Goal: Information Seeking & Learning: Learn about a topic

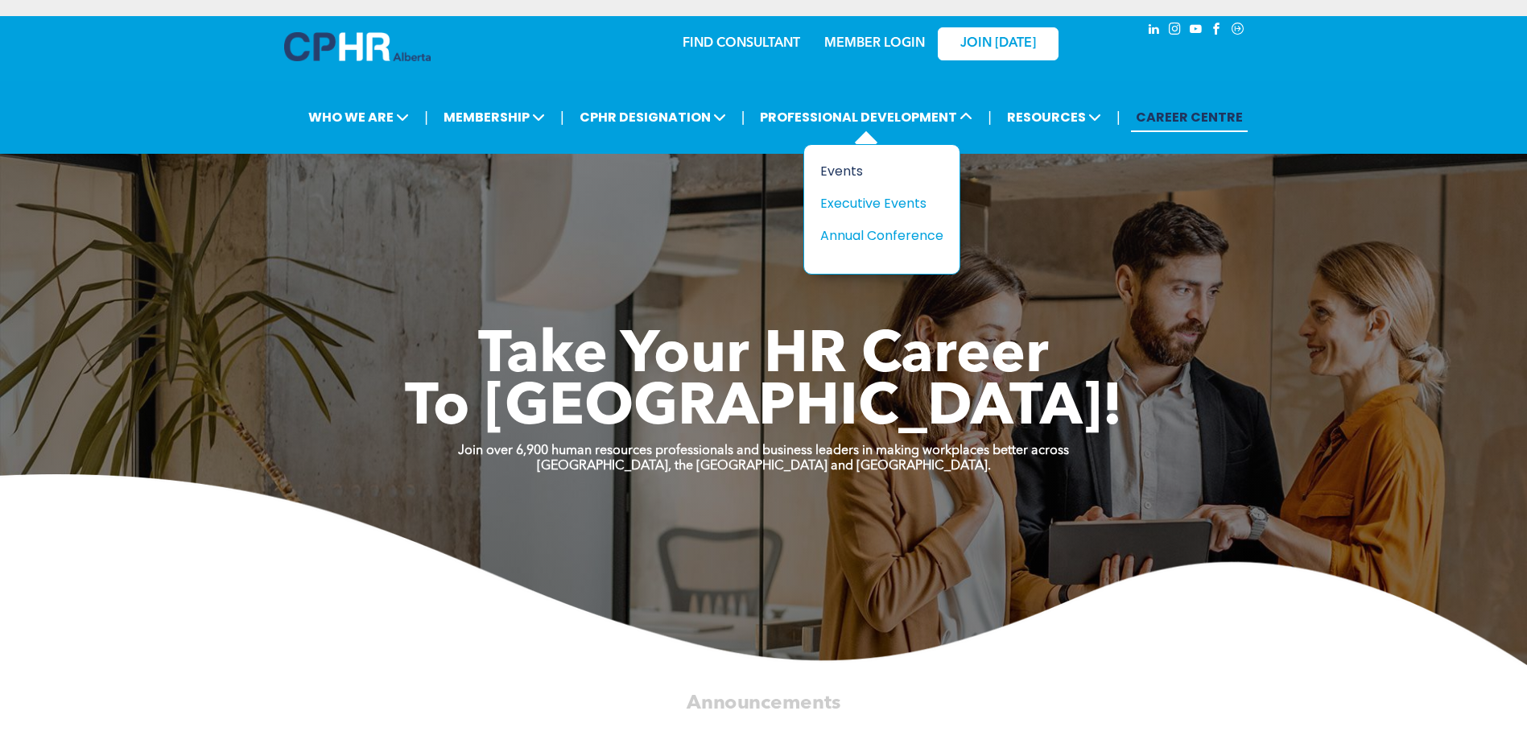
click at [839, 167] on div "Events" at bounding box center [875, 171] width 111 height 20
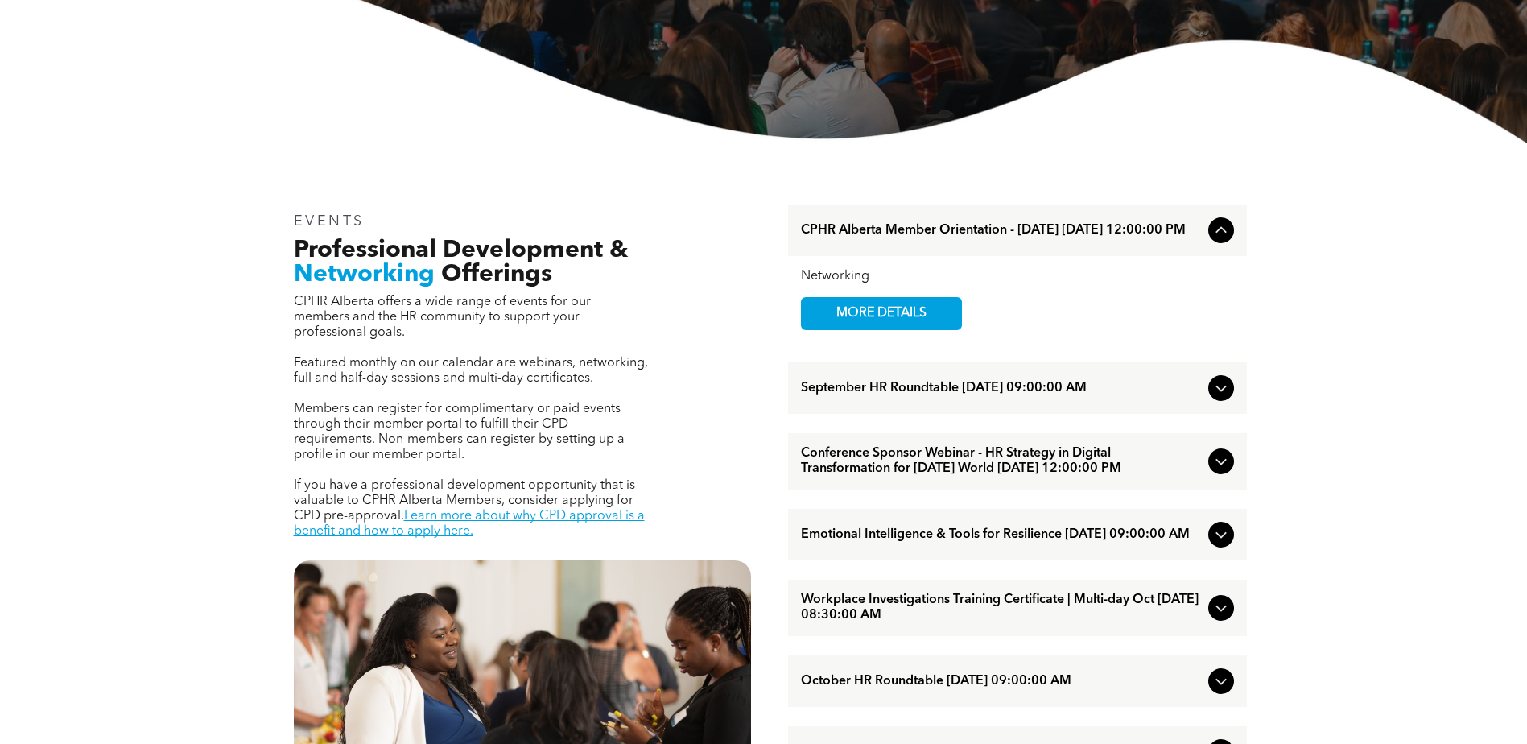
scroll to position [483, 0]
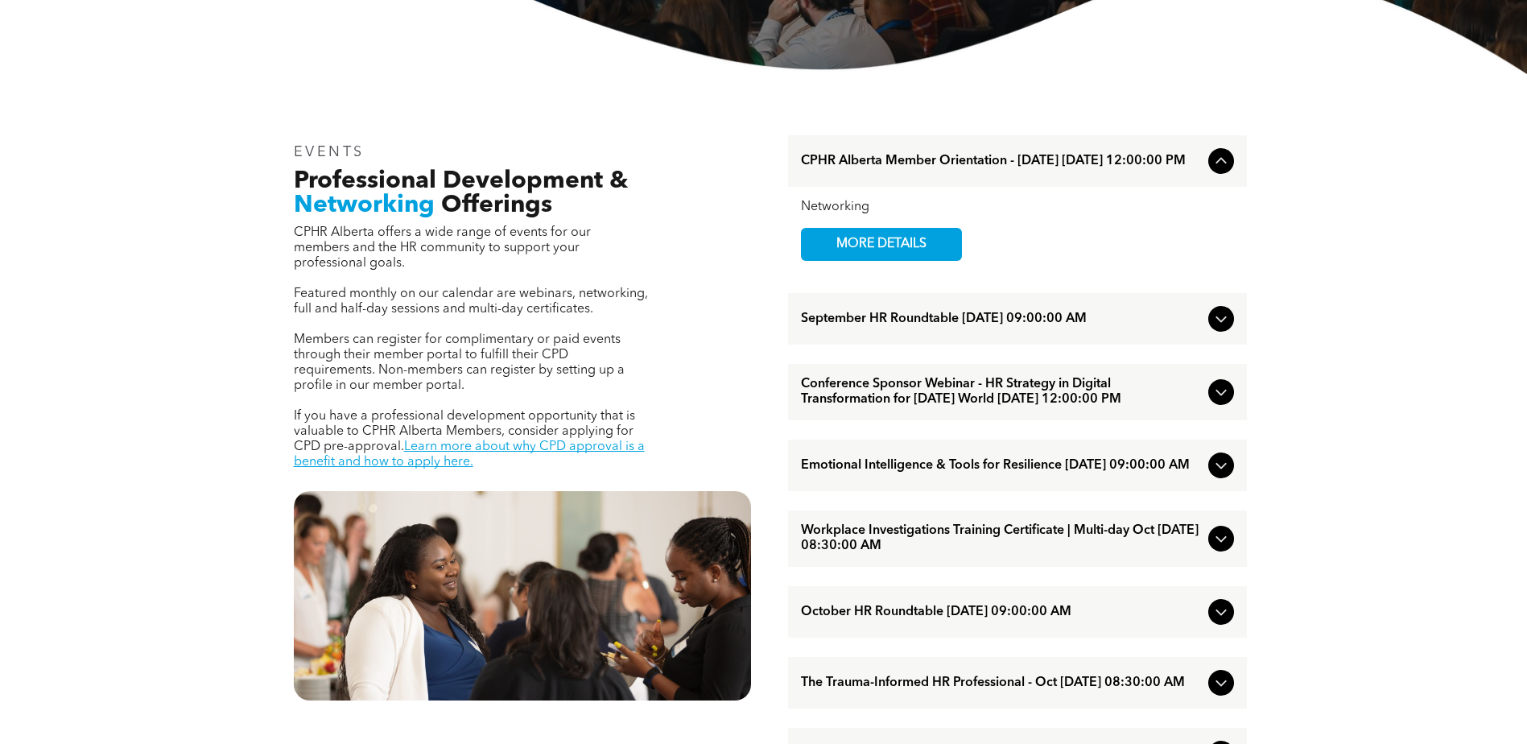
click at [1213, 475] on icon at bounding box center [1221, 465] width 19 height 19
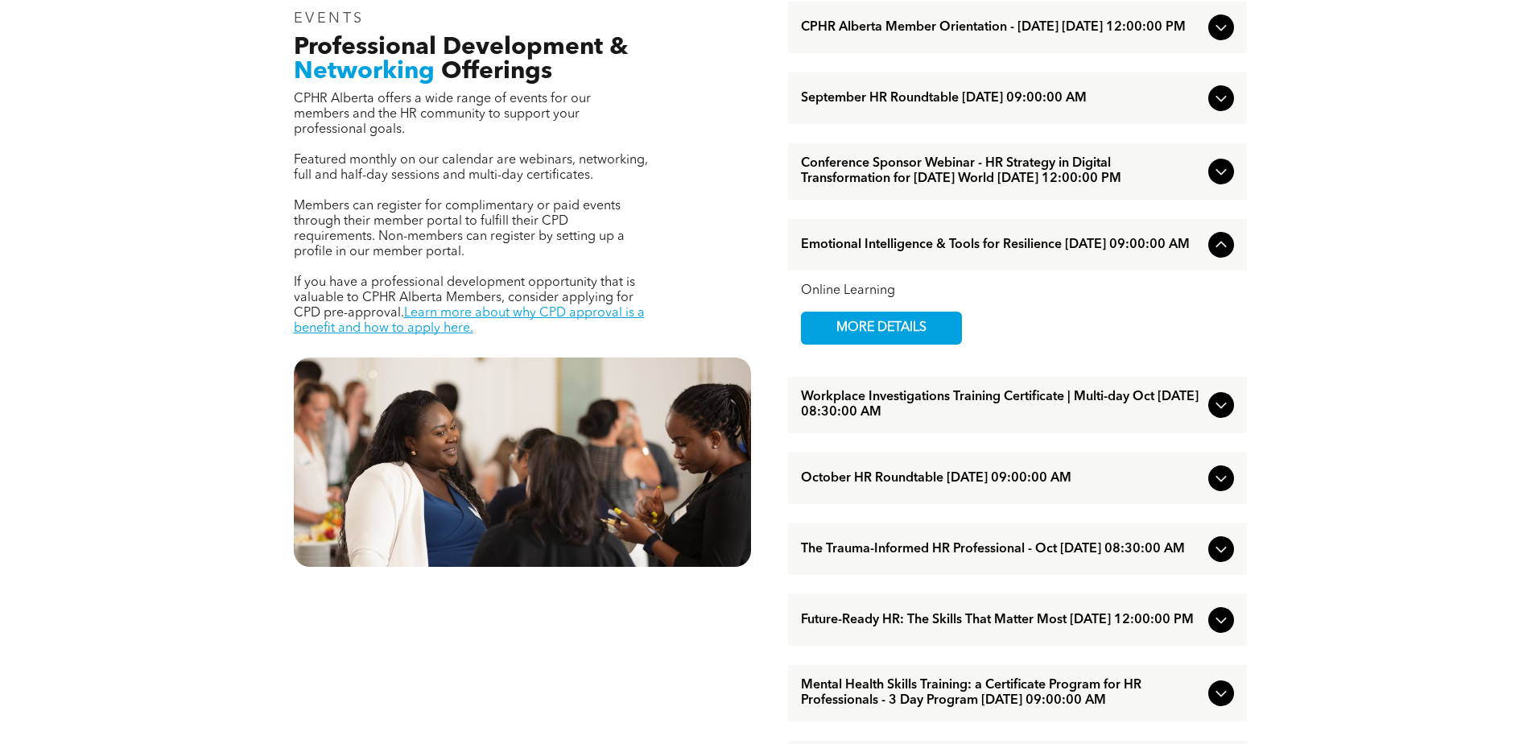
scroll to position [644, 0]
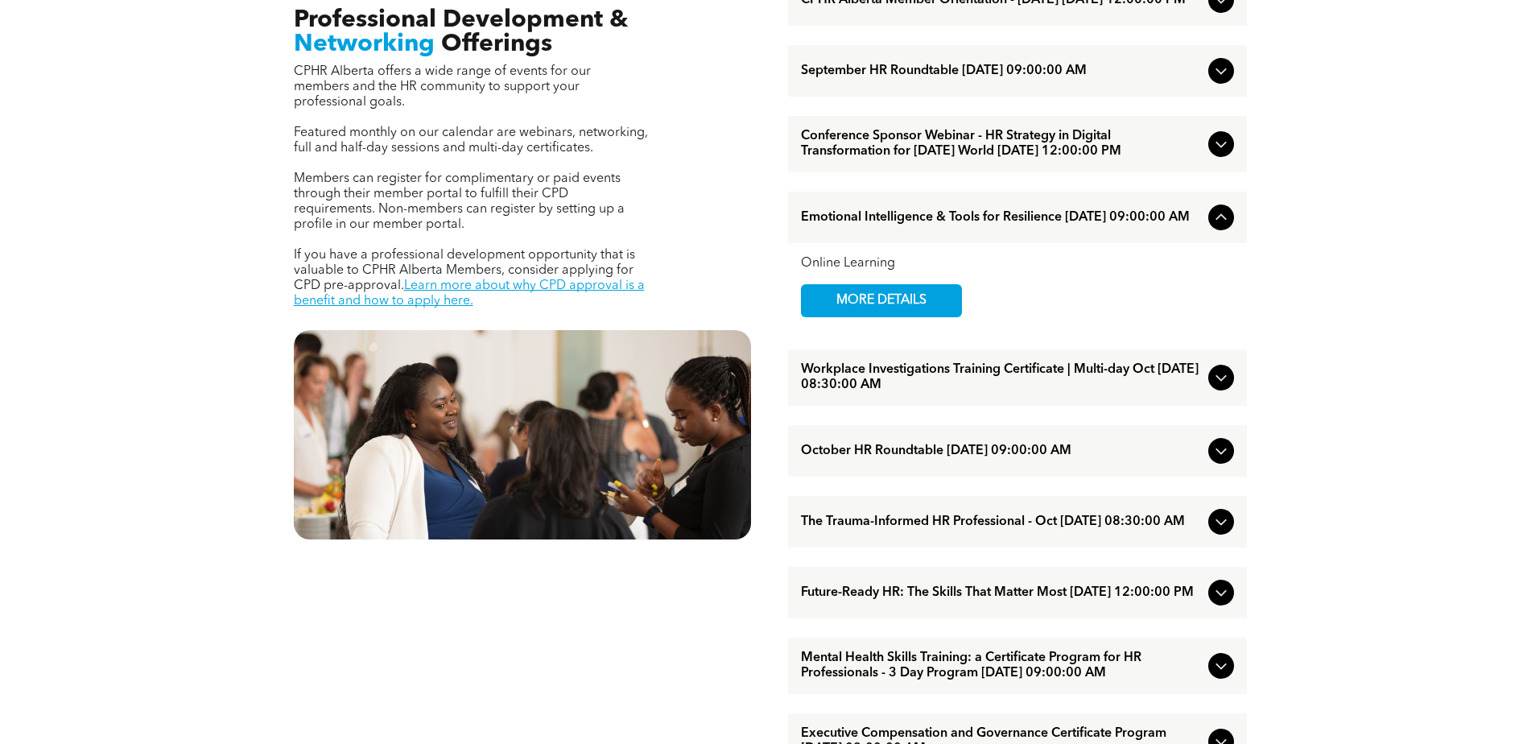
click at [1219, 526] on icon at bounding box center [1221, 522] width 10 height 6
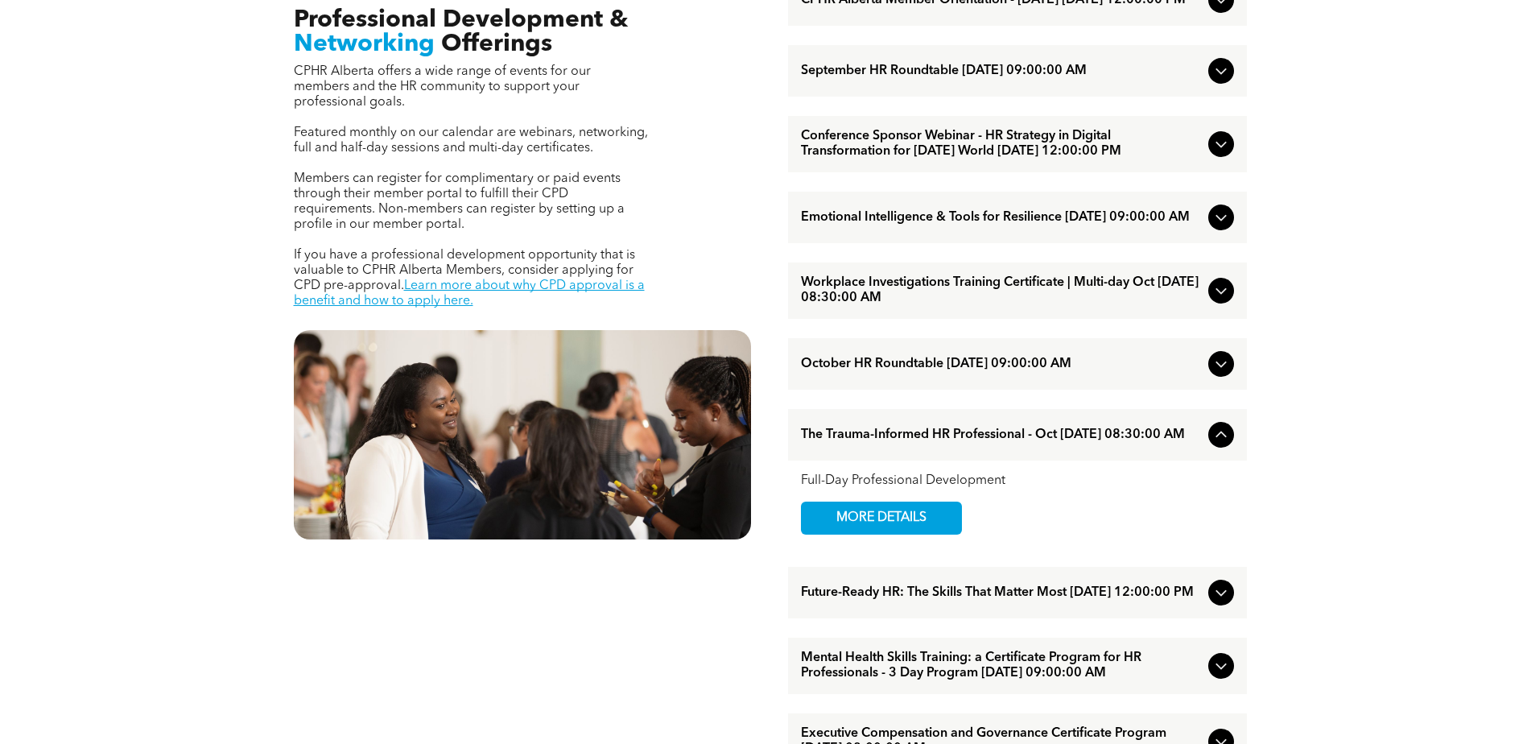
click at [1212, 460] on div "The Trauma-Informed HR Professional - Oct October/15/2025 08:30:00 AM" at bounding box center [1017, 435] width 459 height 52
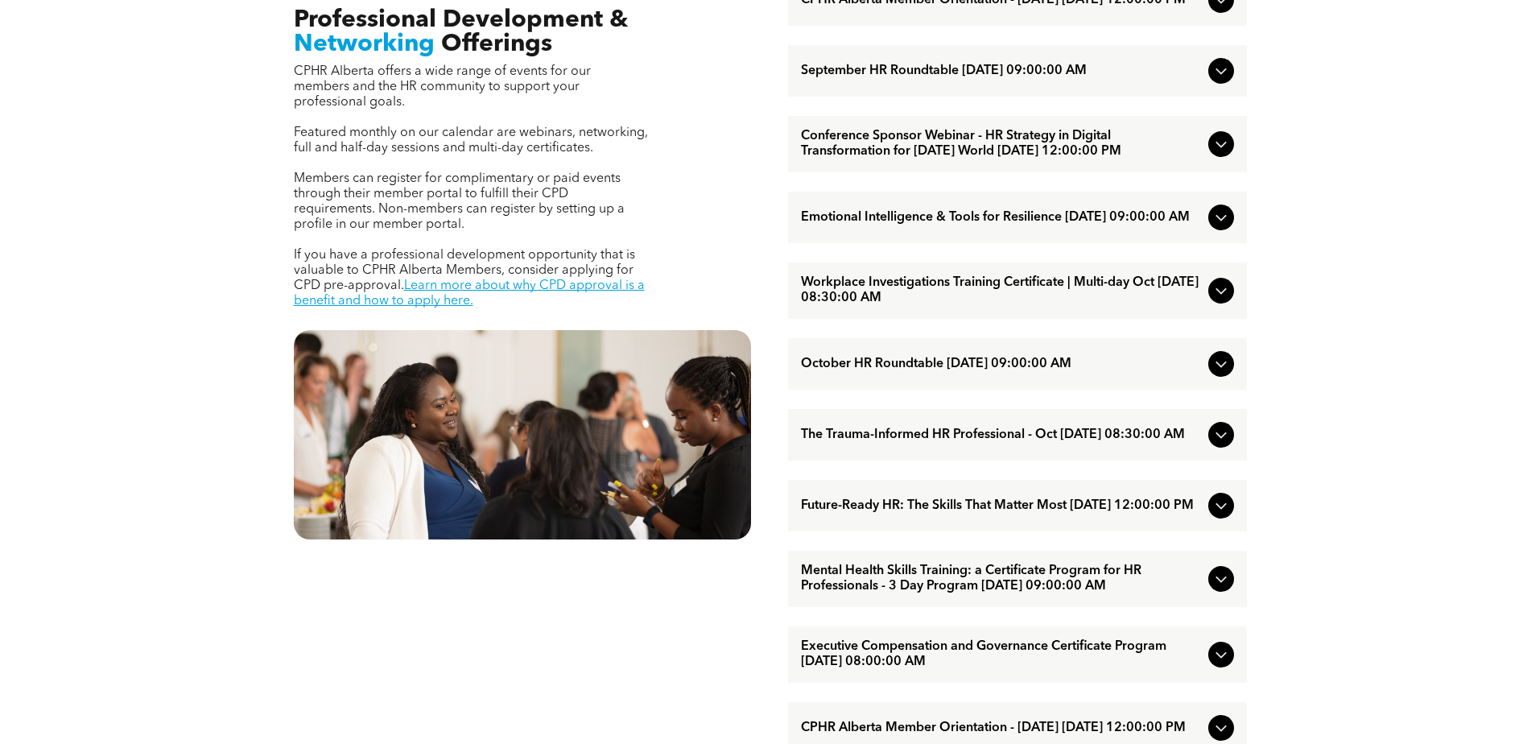
click at [1216, 510] on icon at bounding box center [1221, 506] width 10 height 6
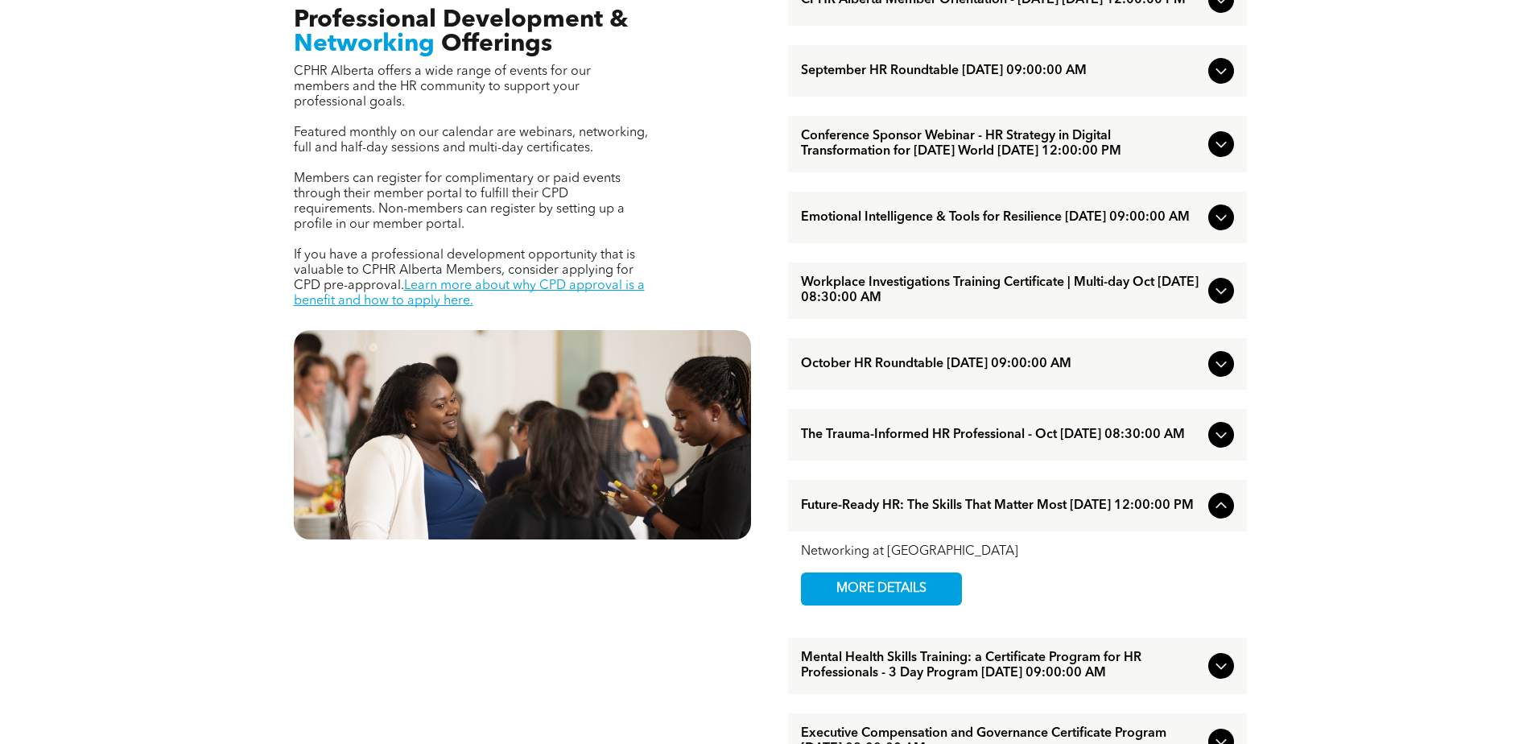
click at [1216, 515] on icon at bounding box center [1221, 505] width 19 height 19
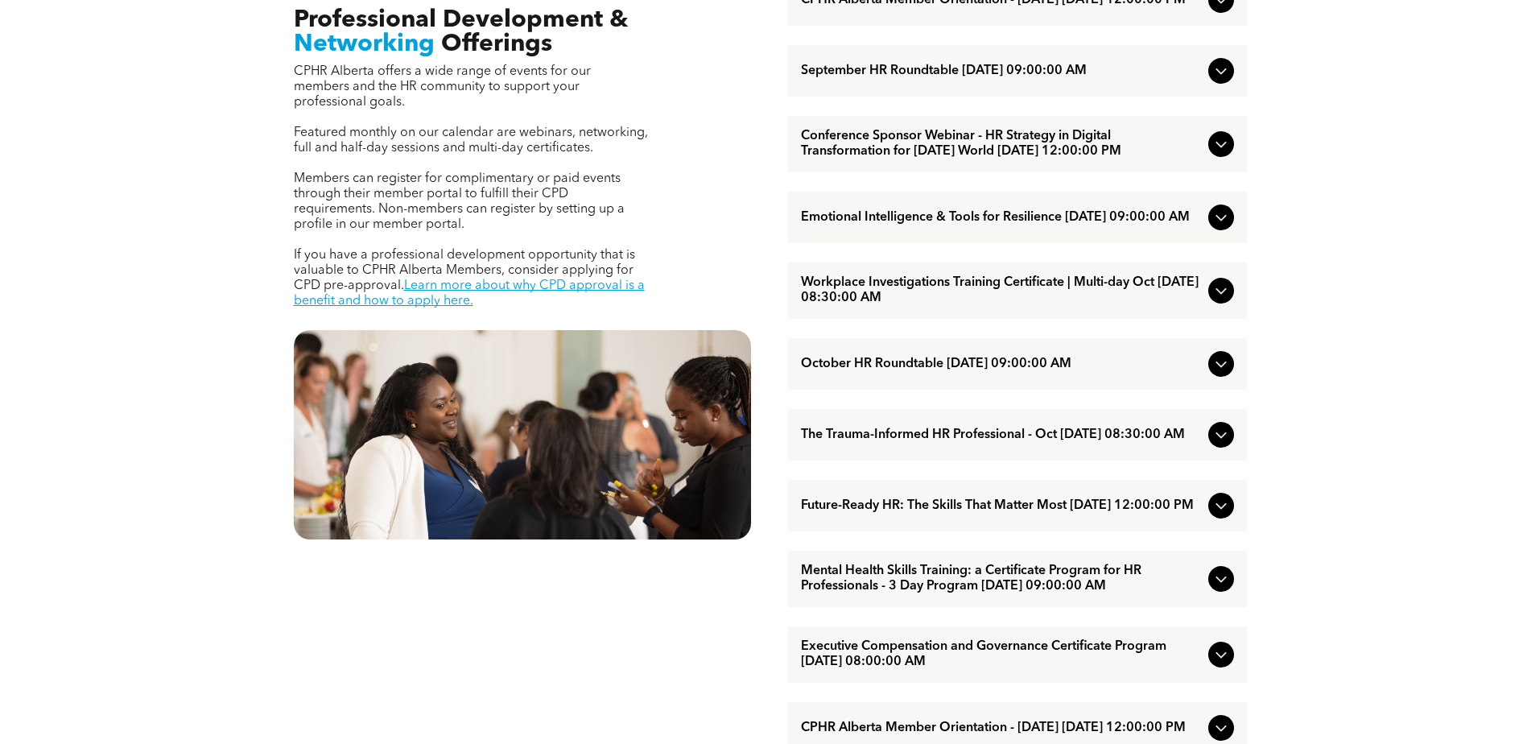
scroll to position [725, 0]
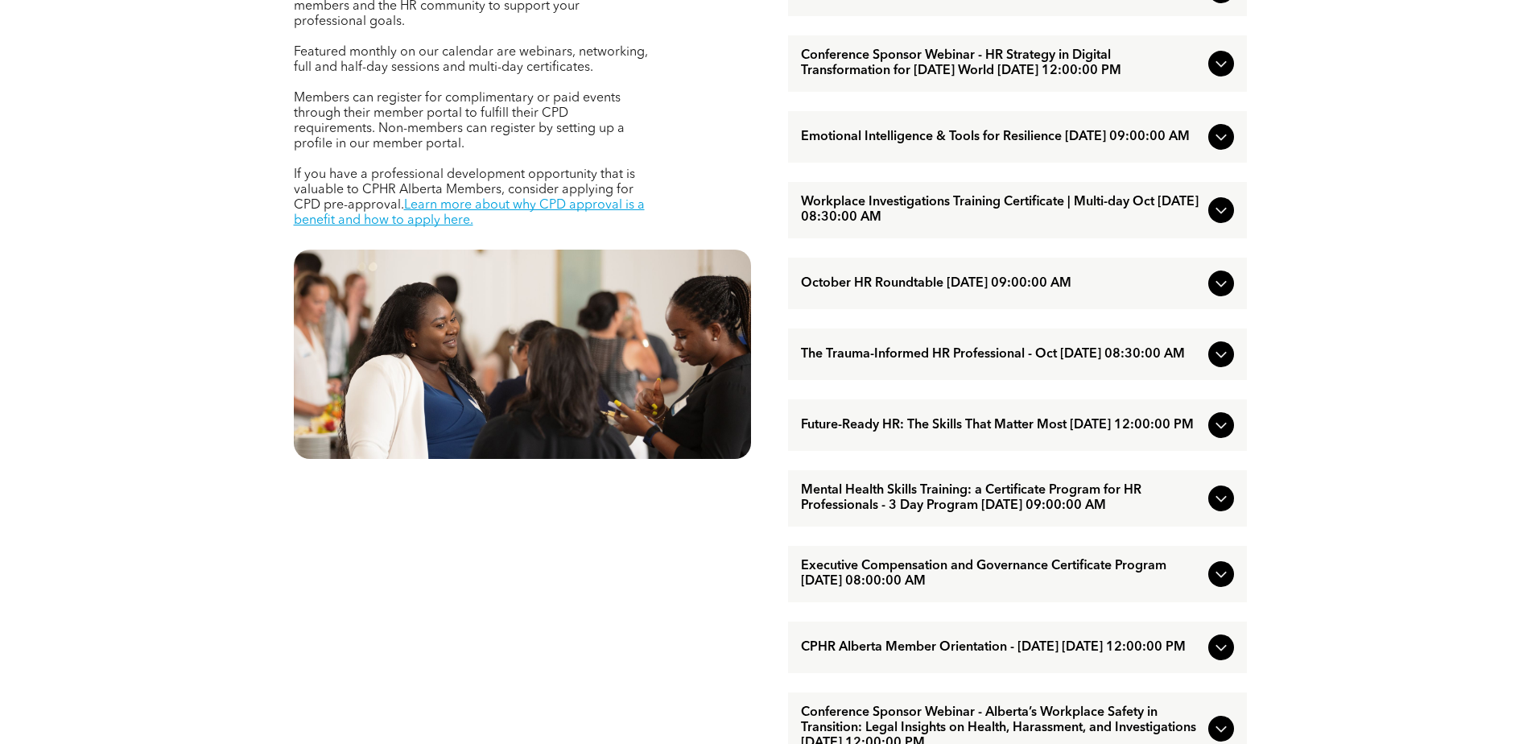
click at [1222, 508] on icon at bounding box center [1221, 498] width 19 height 19
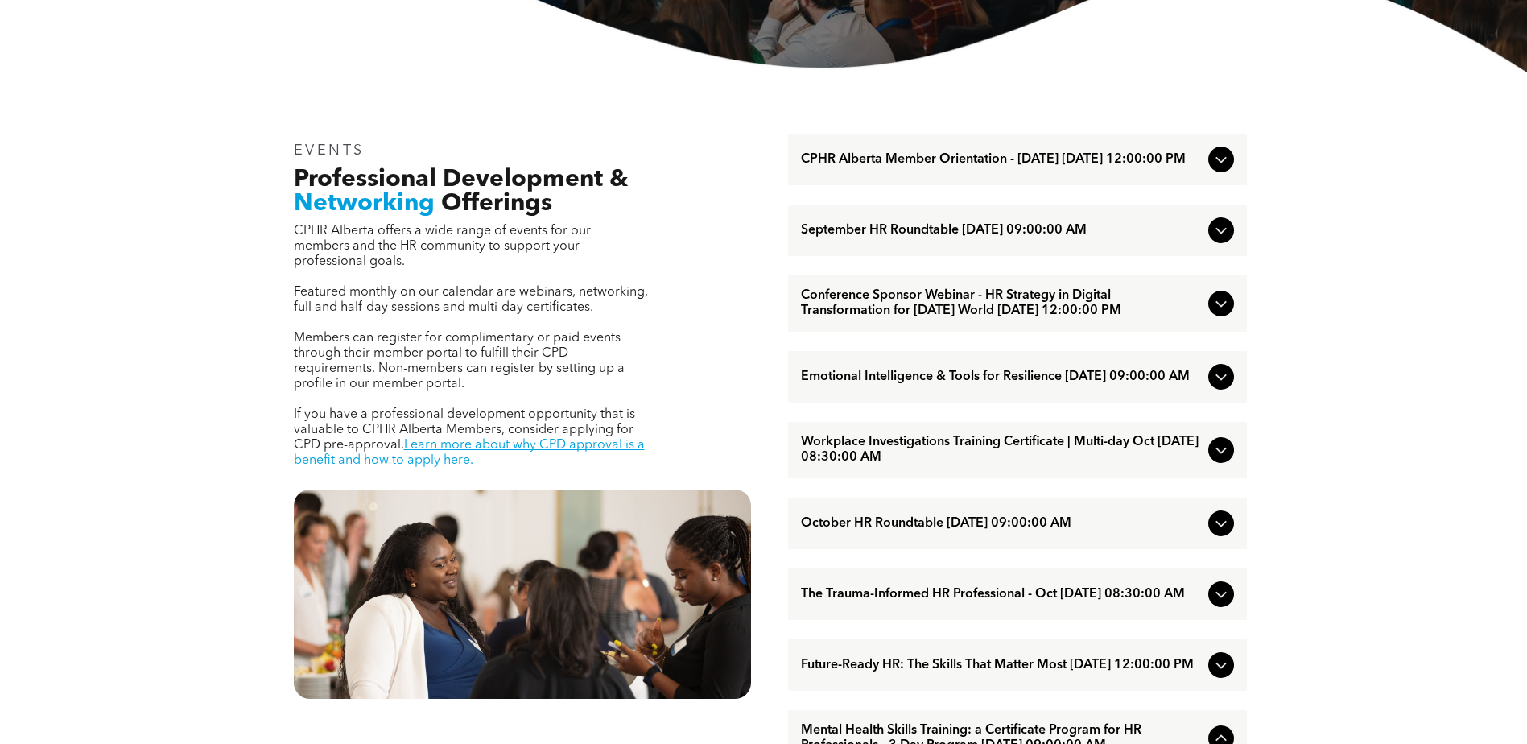
scroll to position [483, 0]
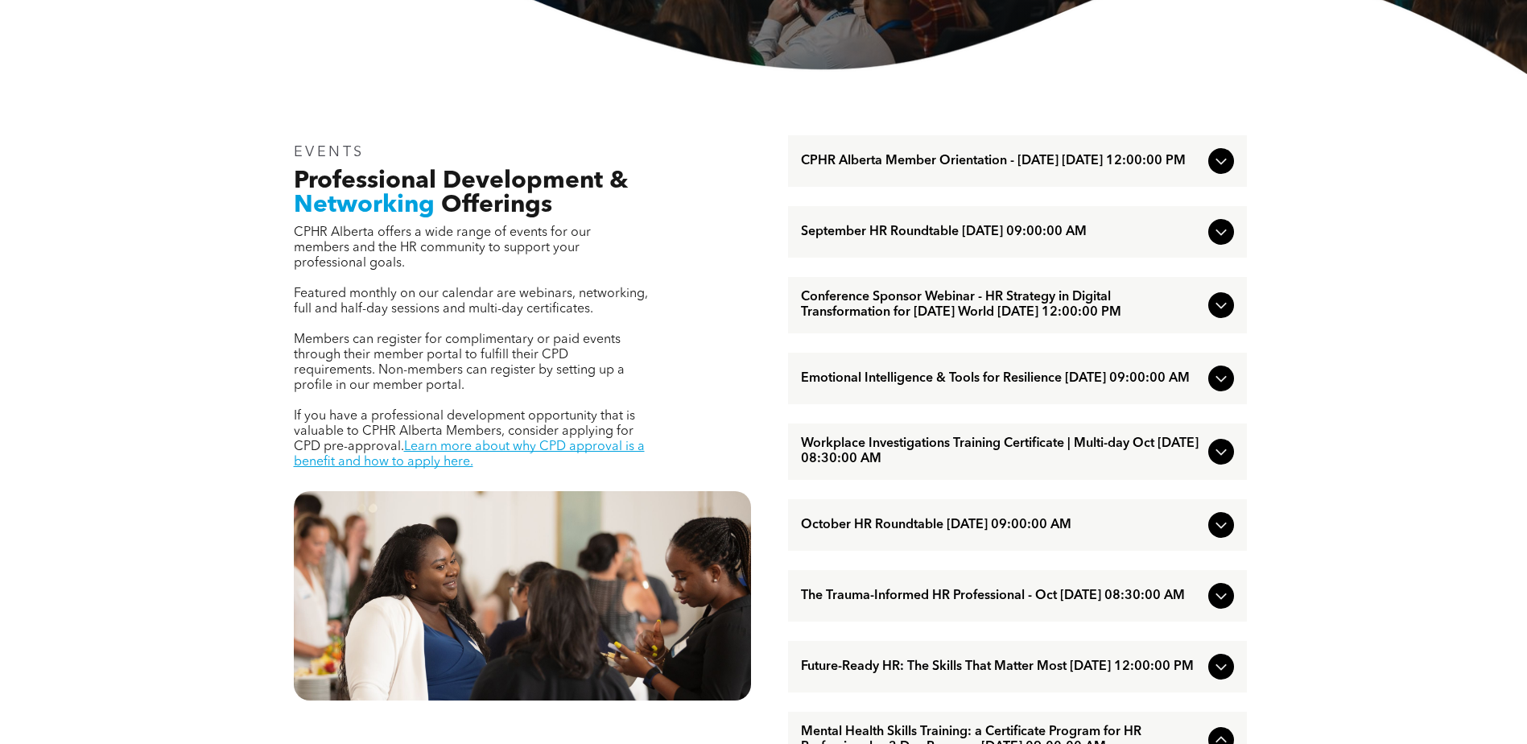
click at [1228, 315] on icon at bounding box center [1221, 304] width 19 height 19
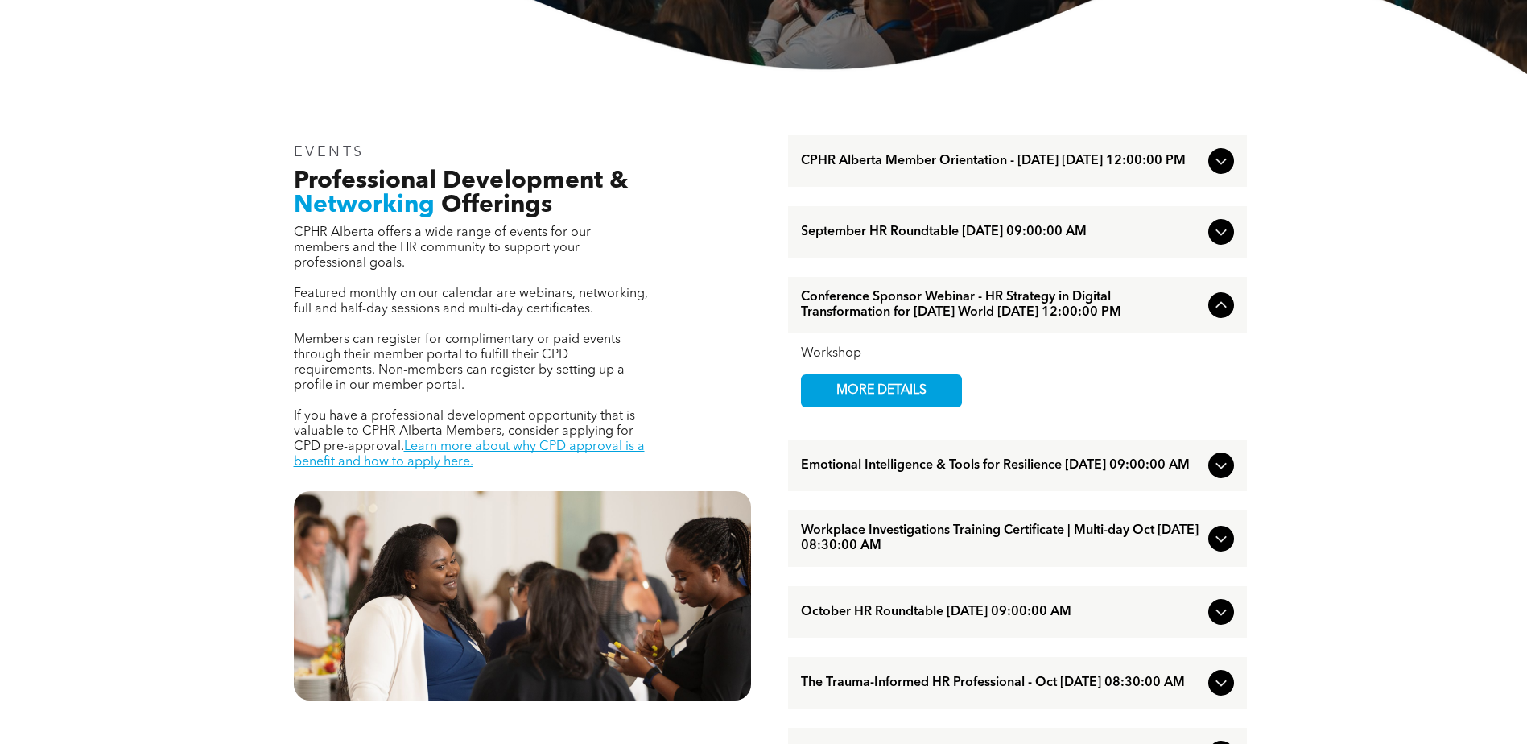
click at [1228, 315] on icon at bounding box center [1221, 304] width 19 height 19
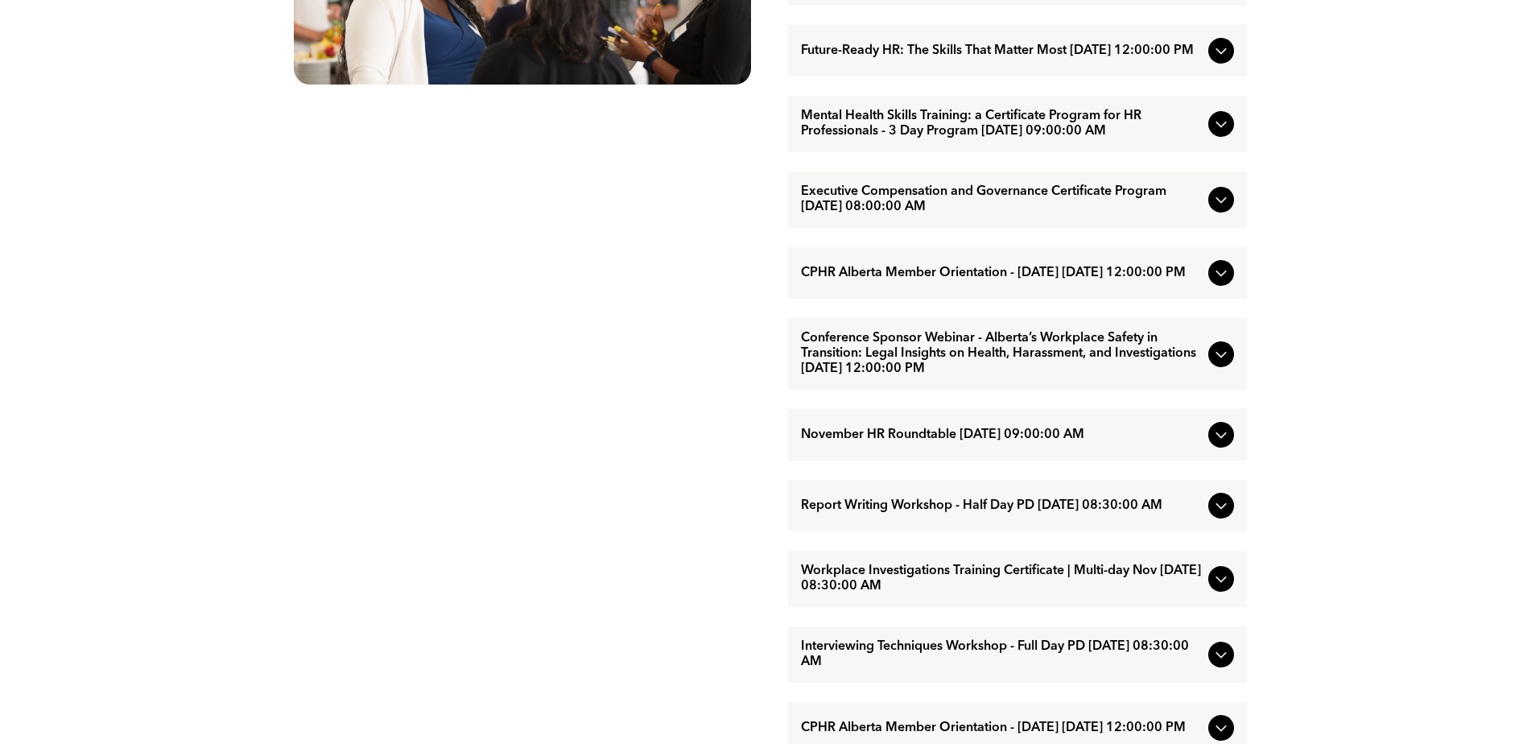
scroll to position [1127, 0]
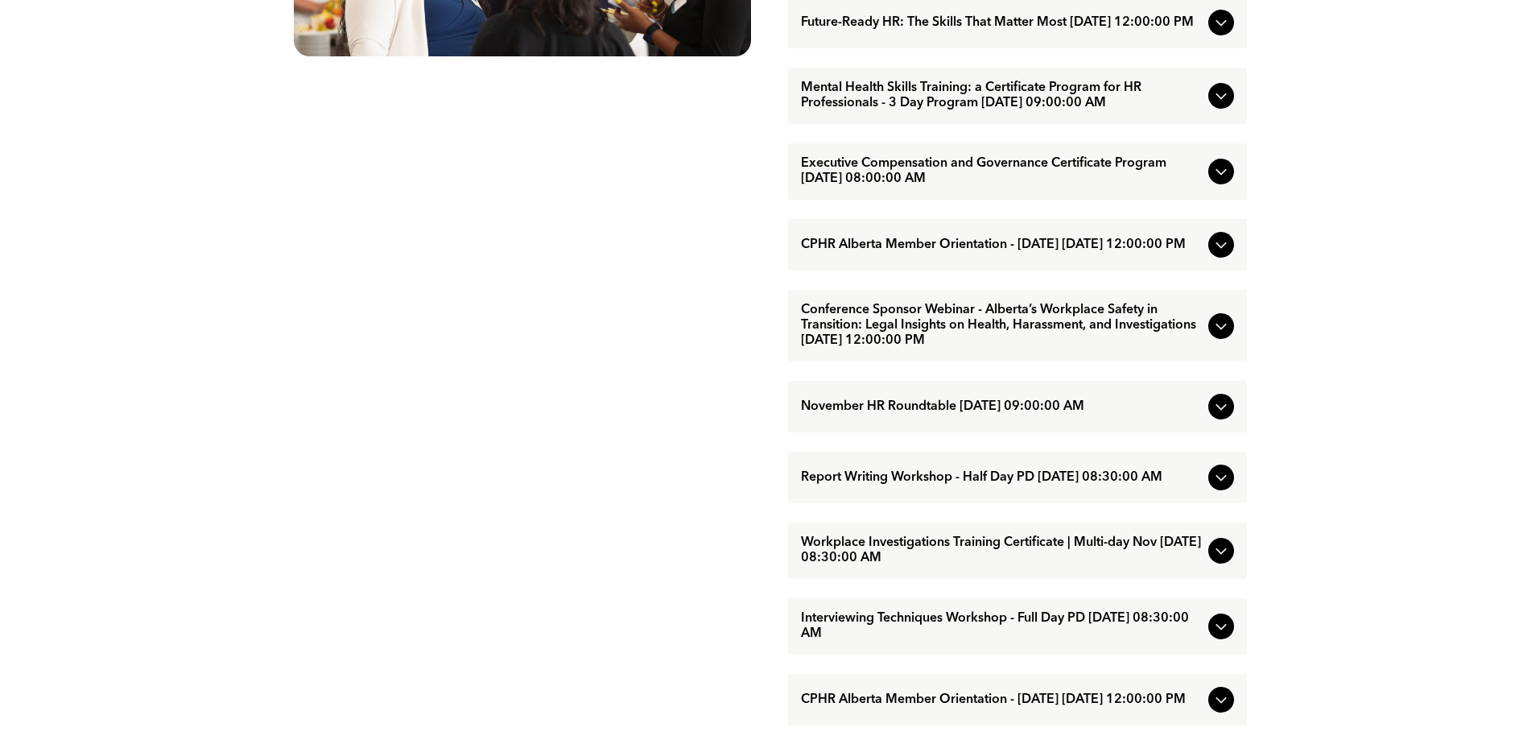
click at [1224, 560] on icon at bounding box center [1221, 550] width 19 height 19
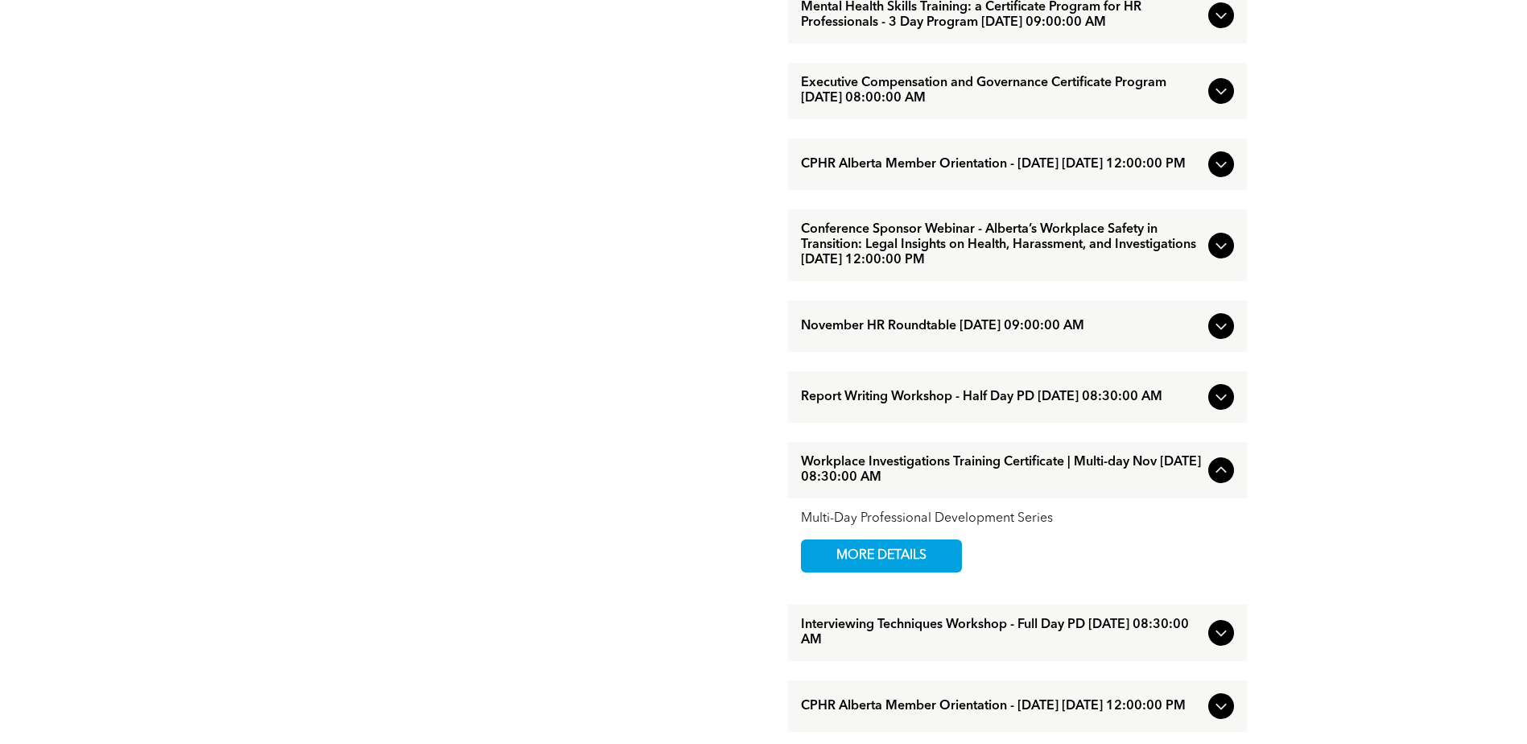
scroll to position [1288, 0]
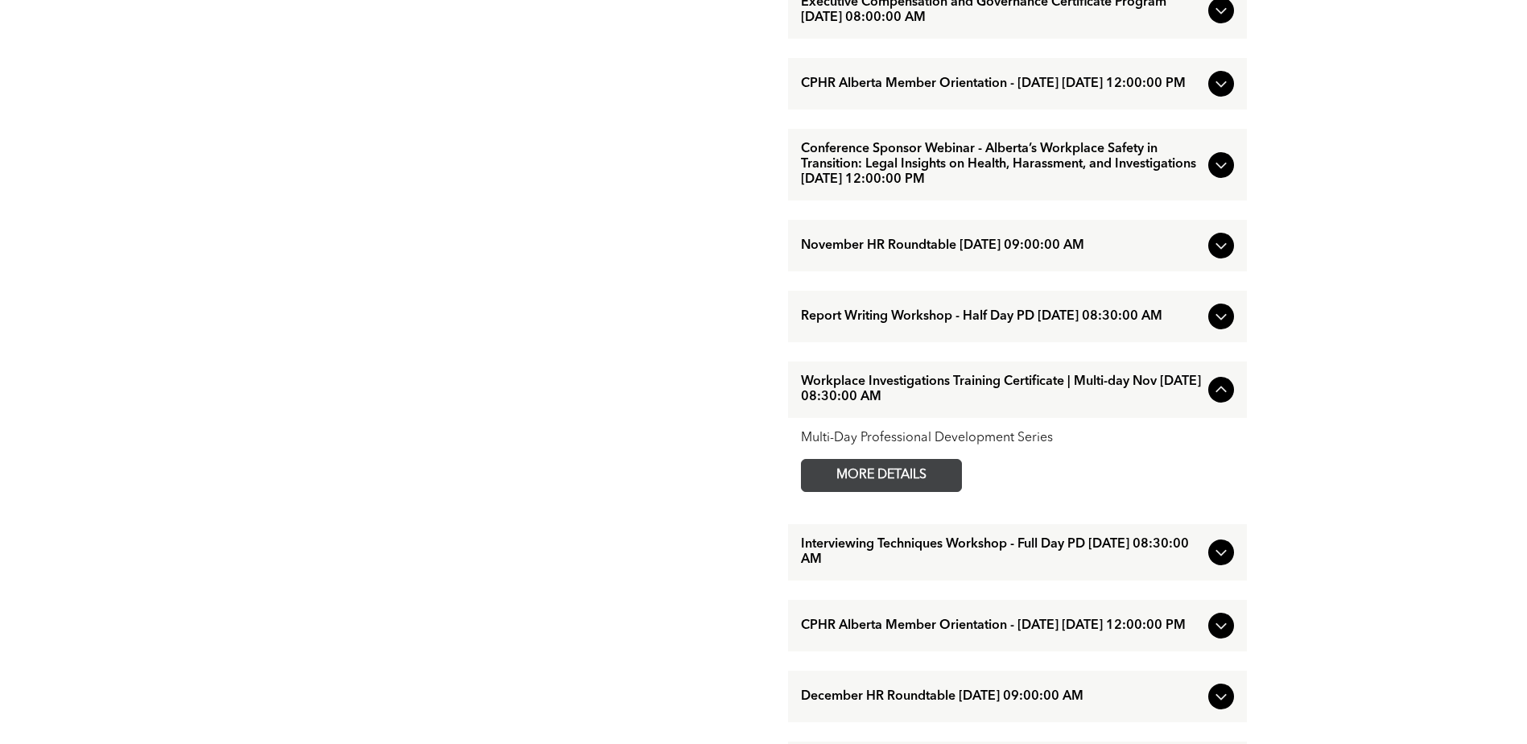
click at [927, 491] on span "MORE DETAILS" at bounding box center [881, 475] width 127 height 31
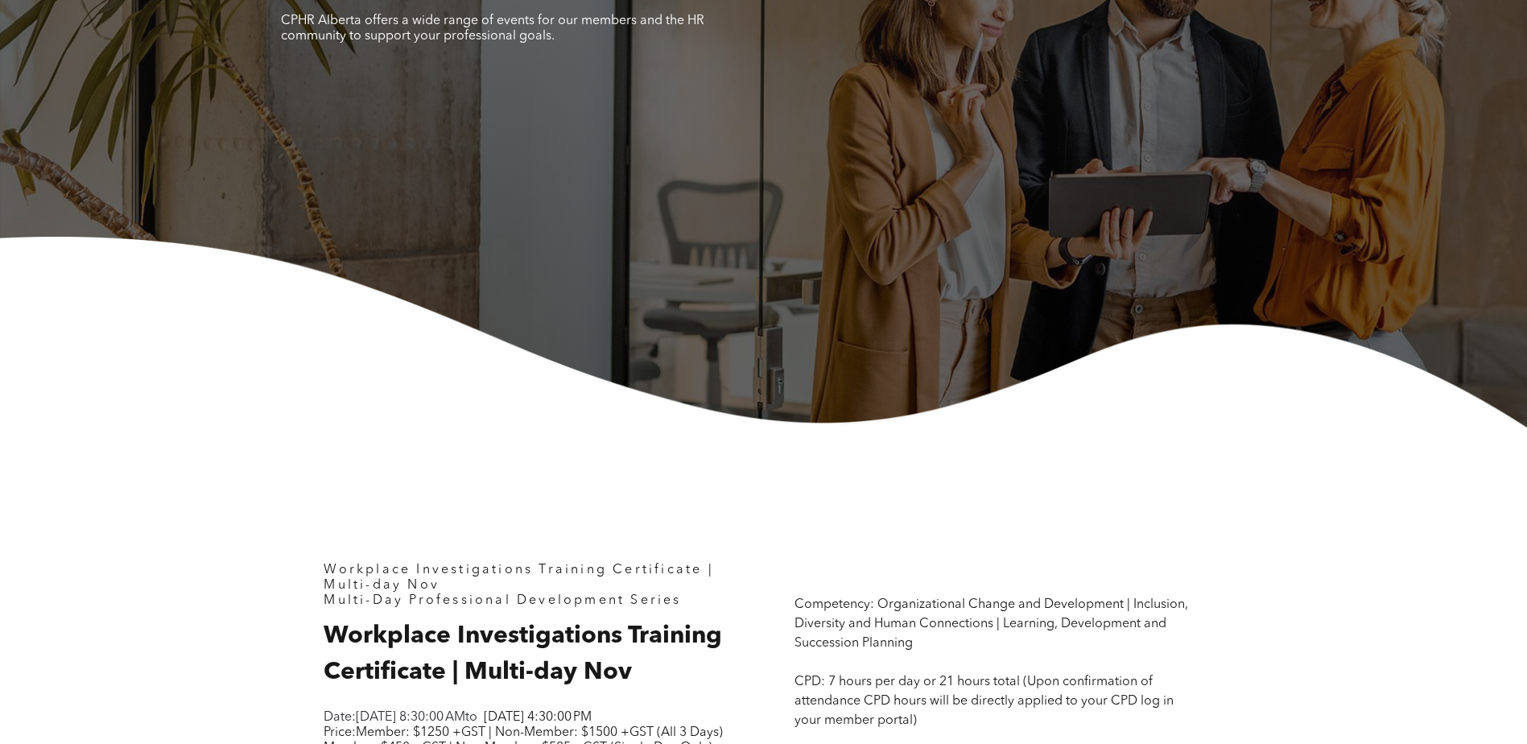
scroll to position [81, 0]
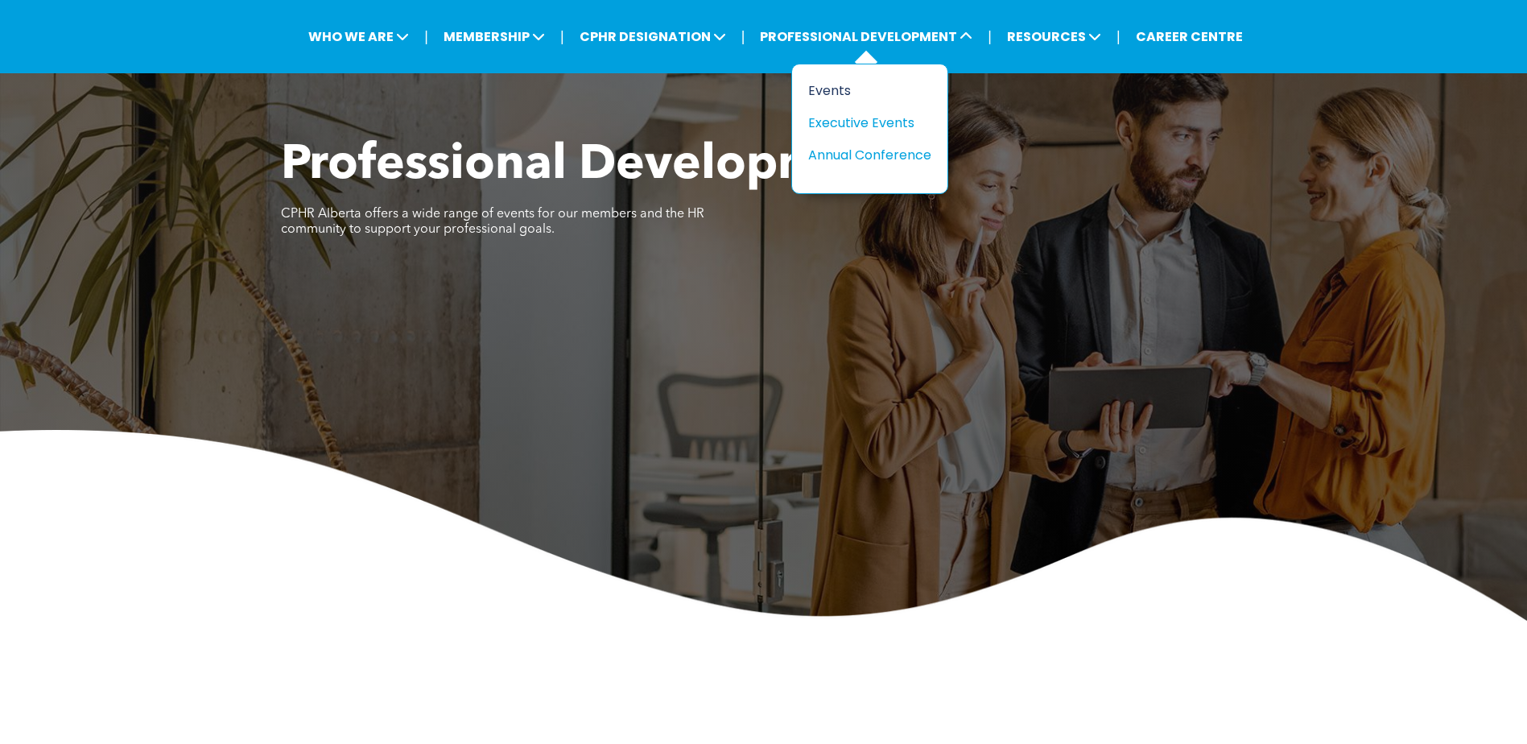
click at [831, 96] on div "Events" at bounding box center [863, 91] width 111 height 20
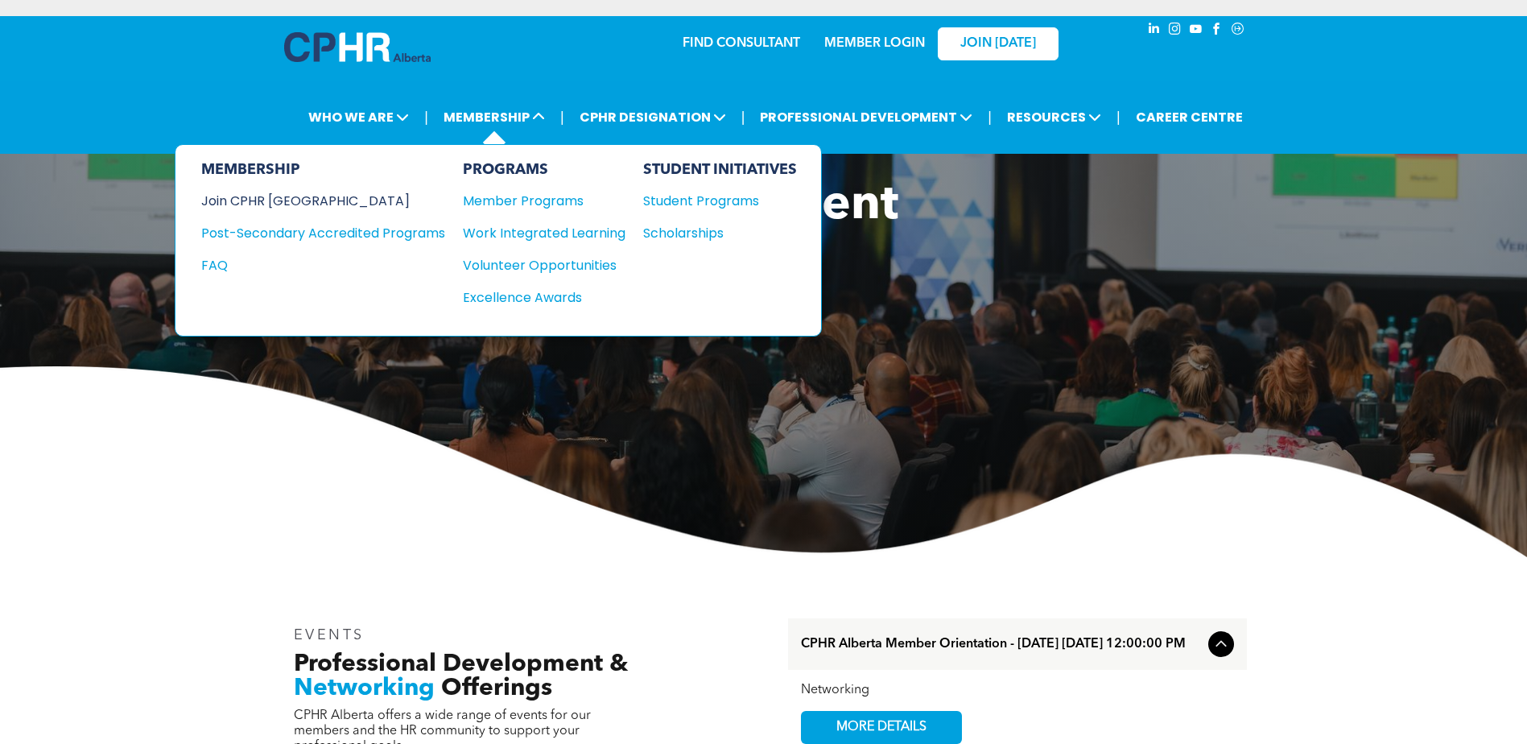
click at [279, 196] on div "Join CPHR [GEOGRAPHIC_DATA]" at bounding box center [311, 201] width 220 height 20
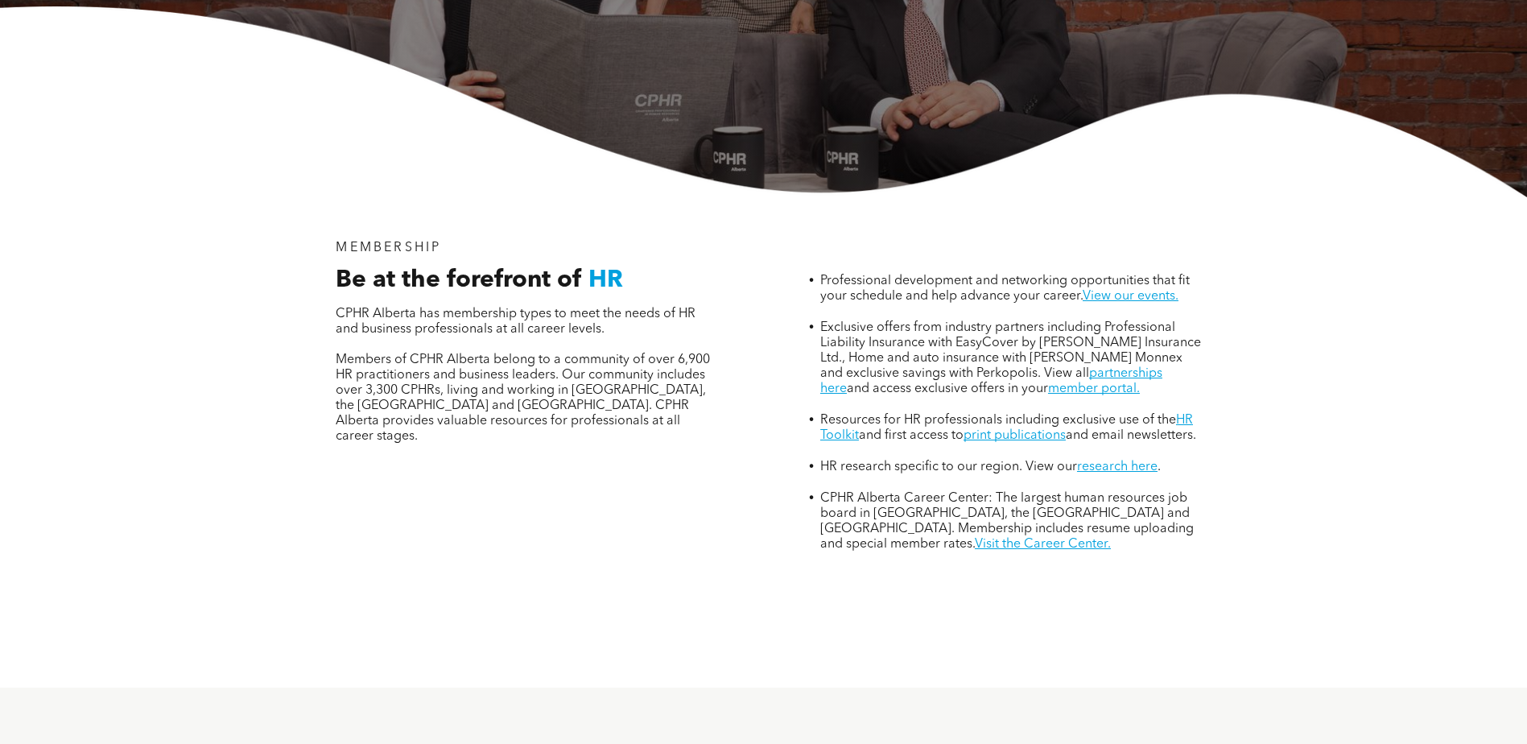
scroll to position [483, 0]
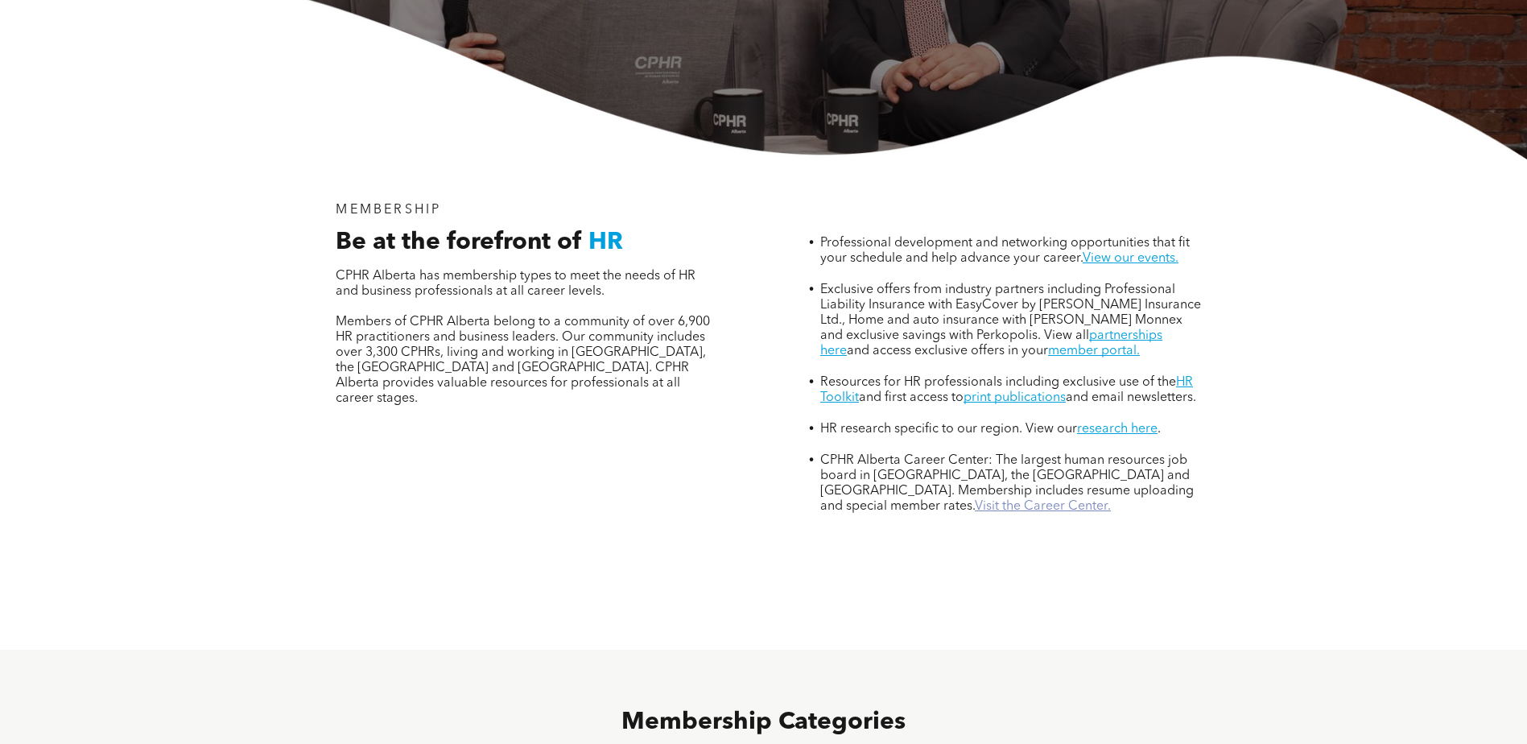
click at [975, 500] on link "Visit the Career Center." at bounding box center [1043, 506] width 136 height 13
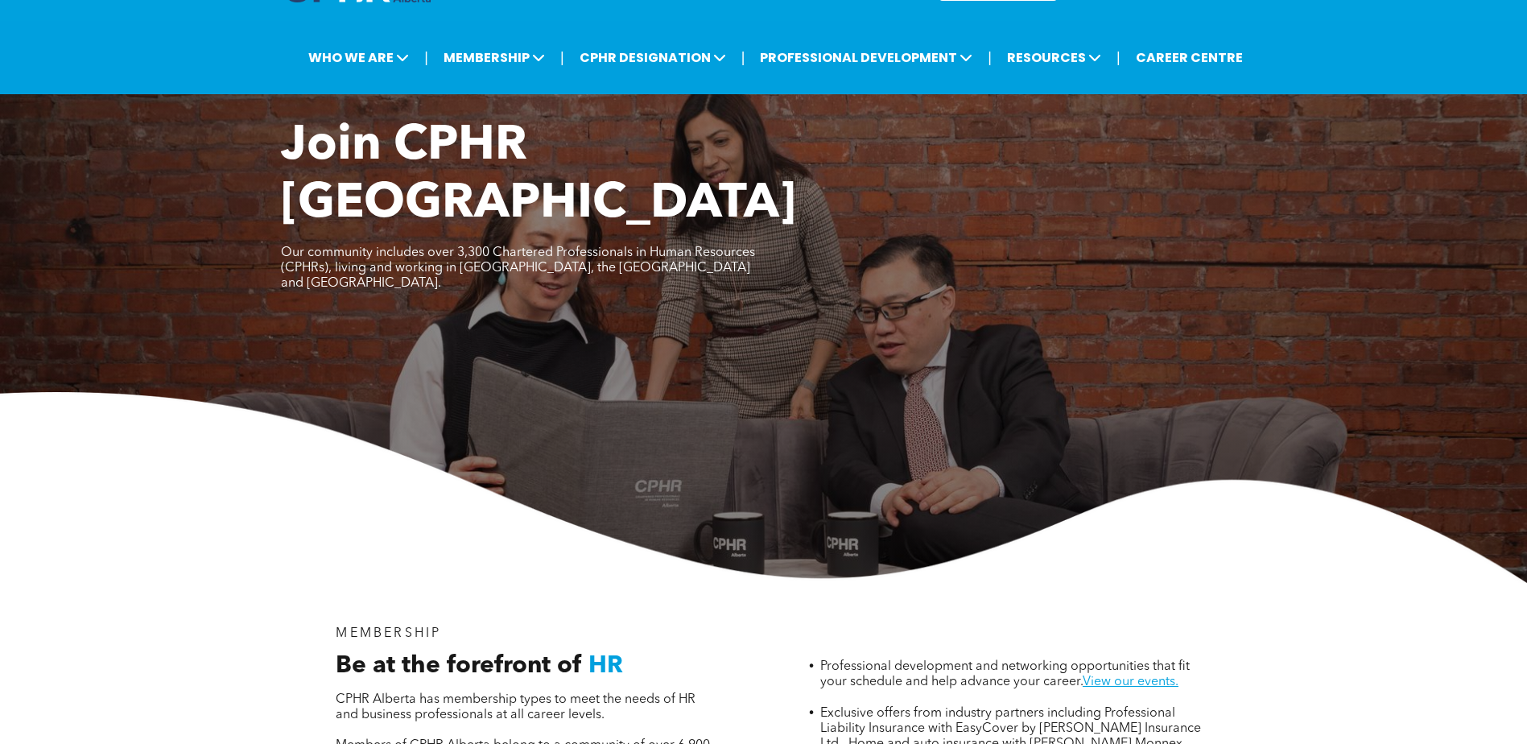
scroll to position [0, 0]
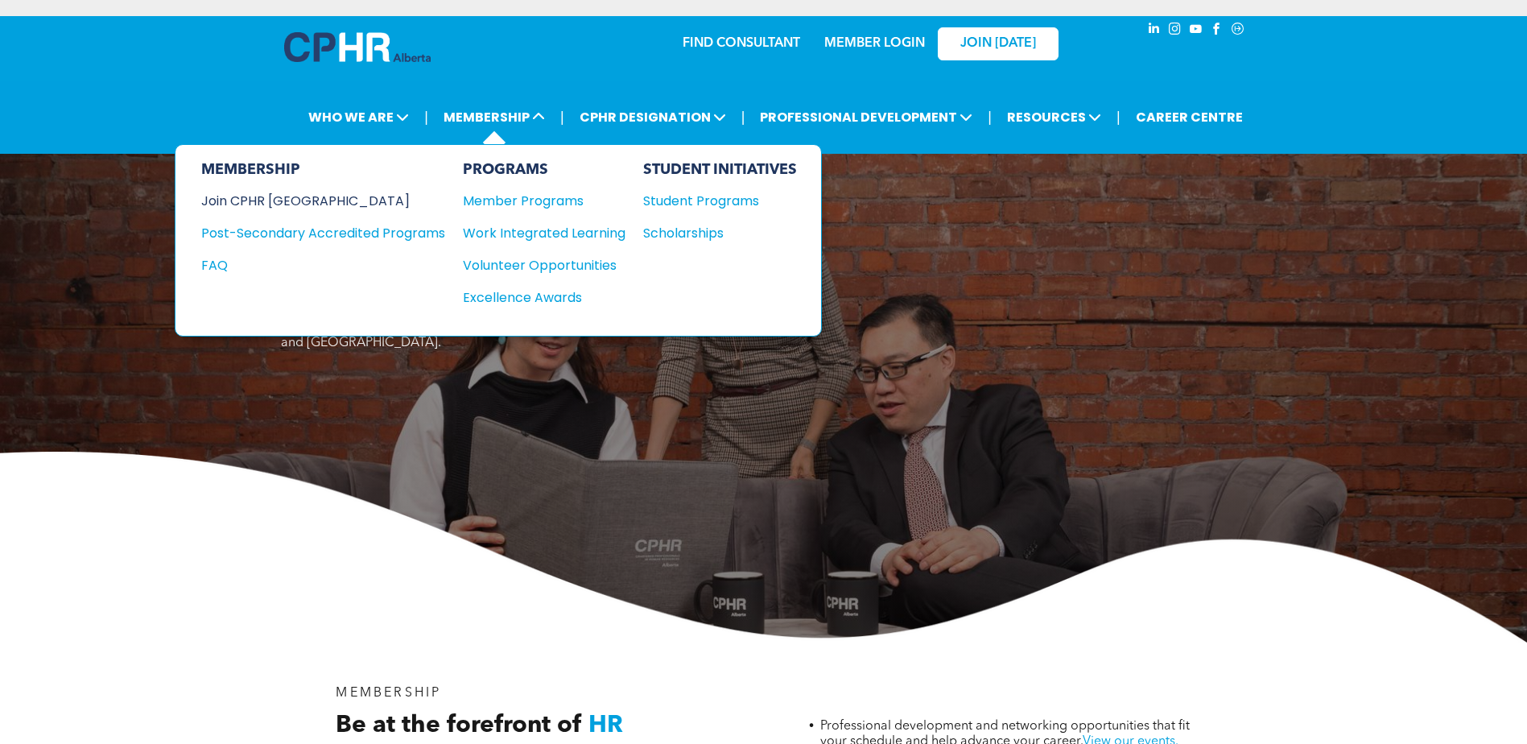
click at [283, 199] on div "Join CPHR [GEOGRAPHIC_DATA]" at bounding box center [311, 201] width 220 height 20
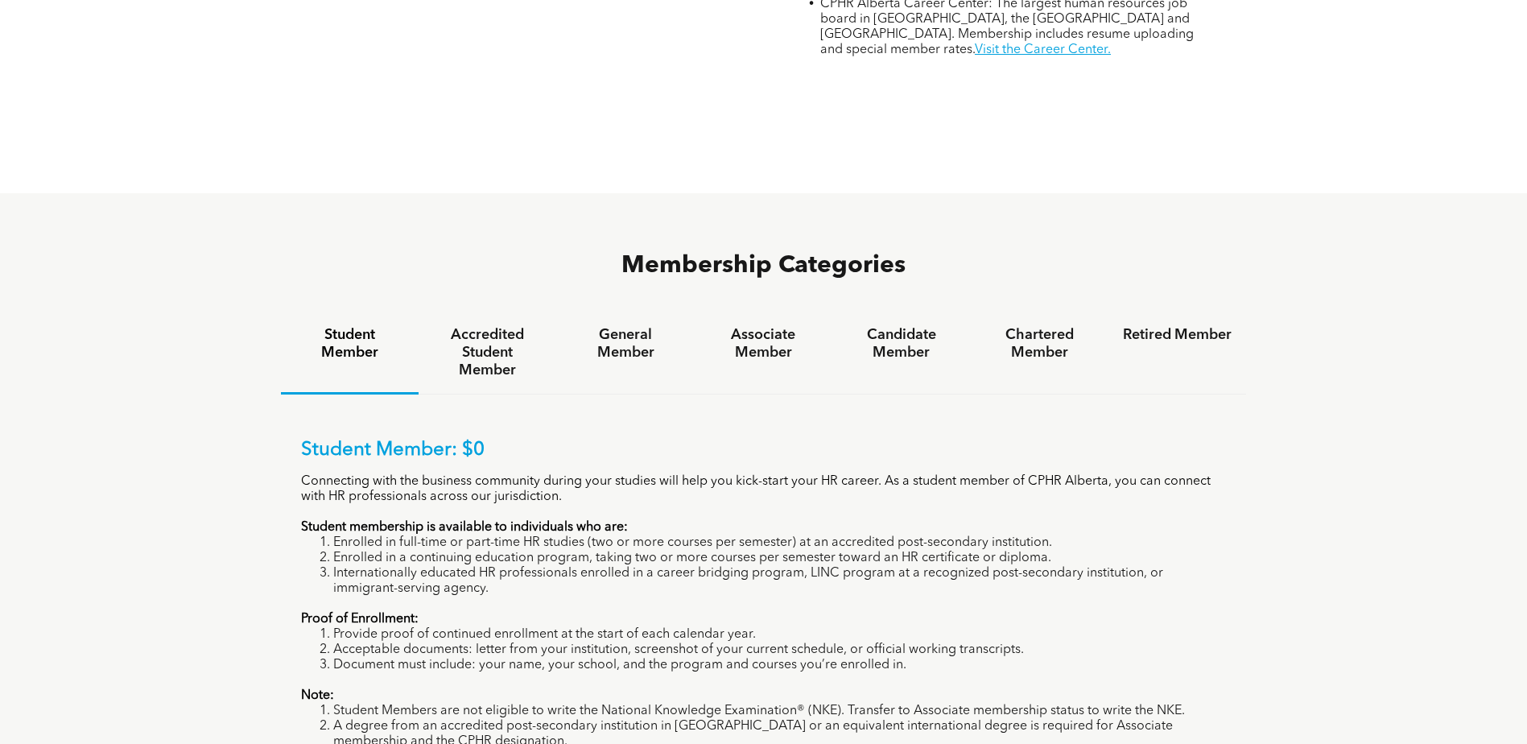
scroll to position [966, 0]
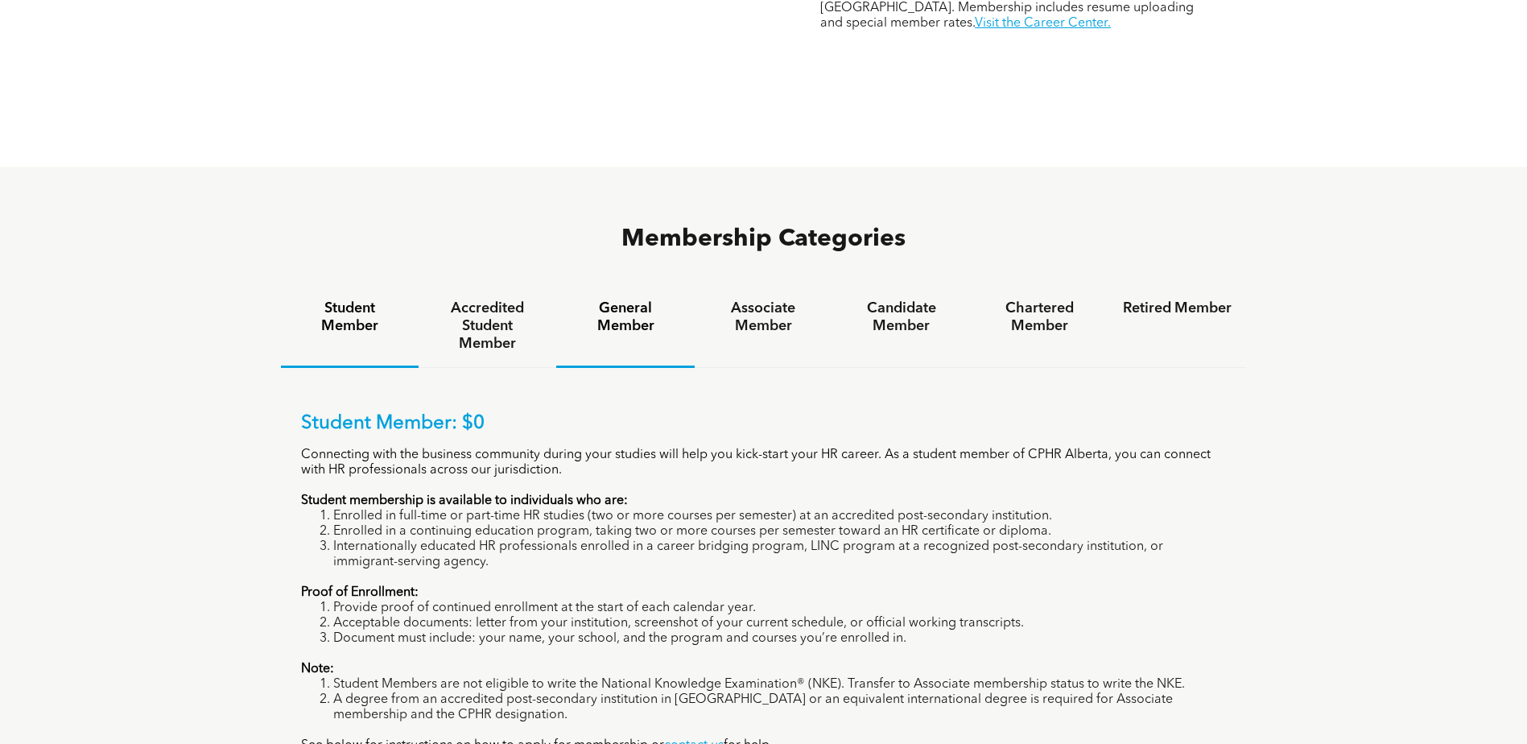
click at [614, 299] on h4 "General Member" at bounding box center [625, 316] width 109 height 35
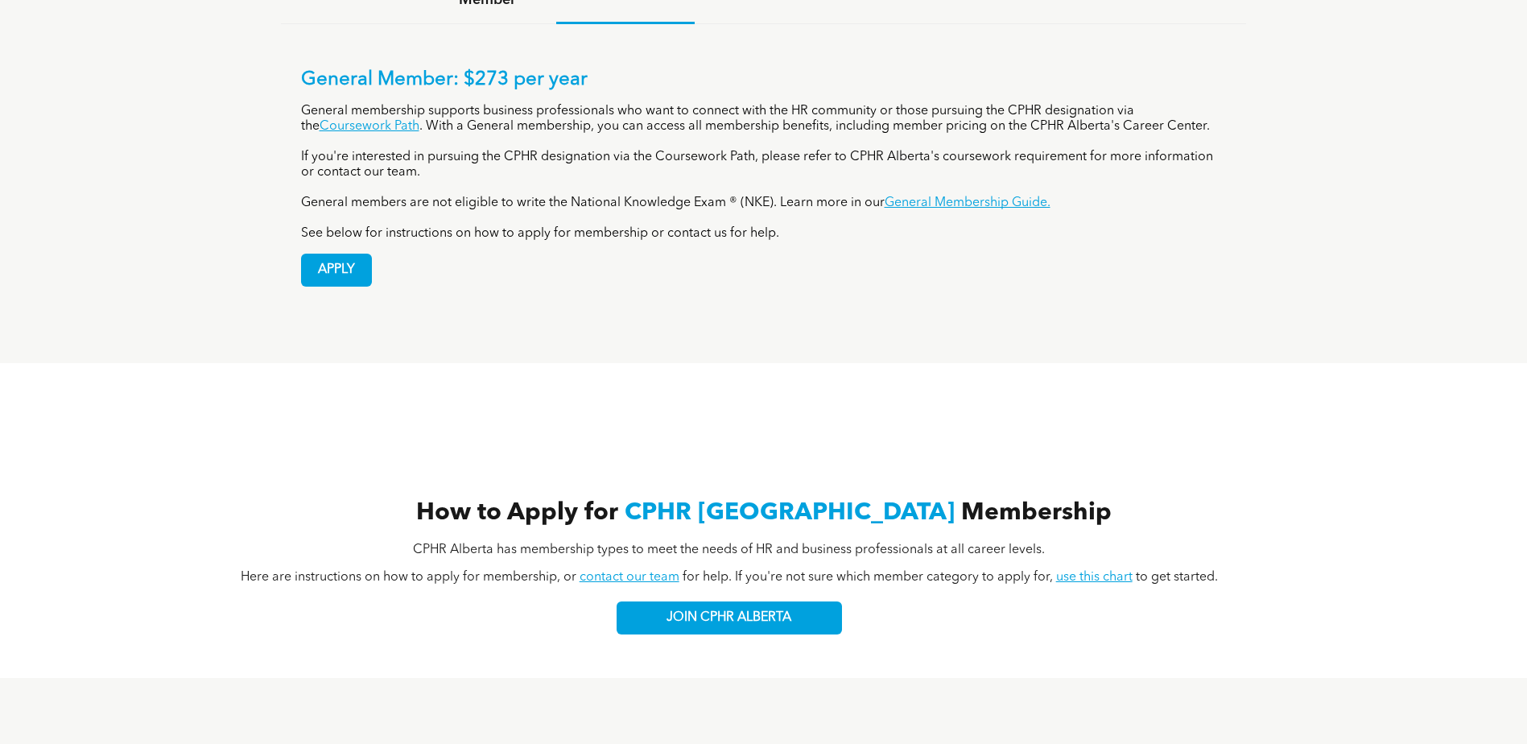
scroll to position [1127, 0]
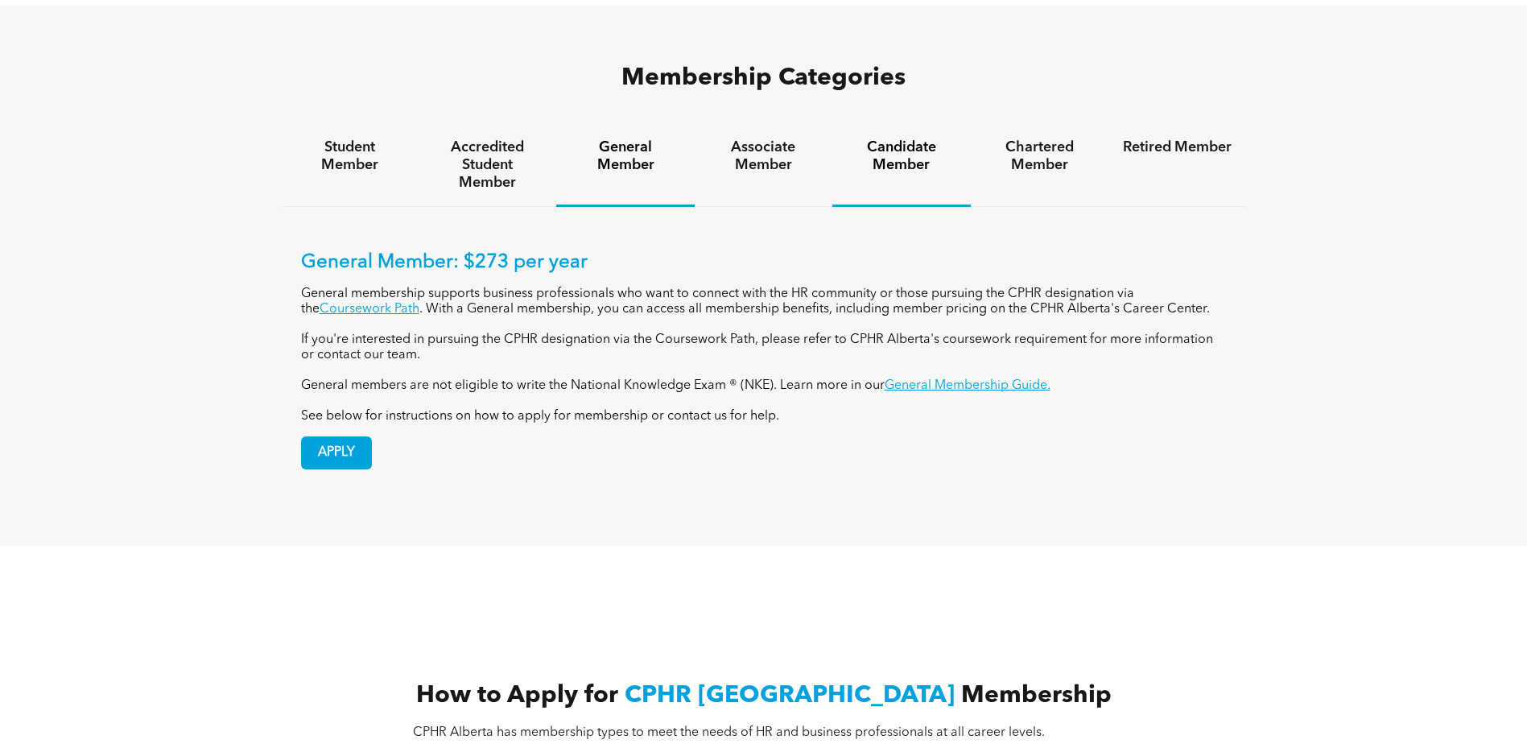
click at [888, 138] on h4 "Candidate Member" at bounding box center [901, 155] width 109 height 35
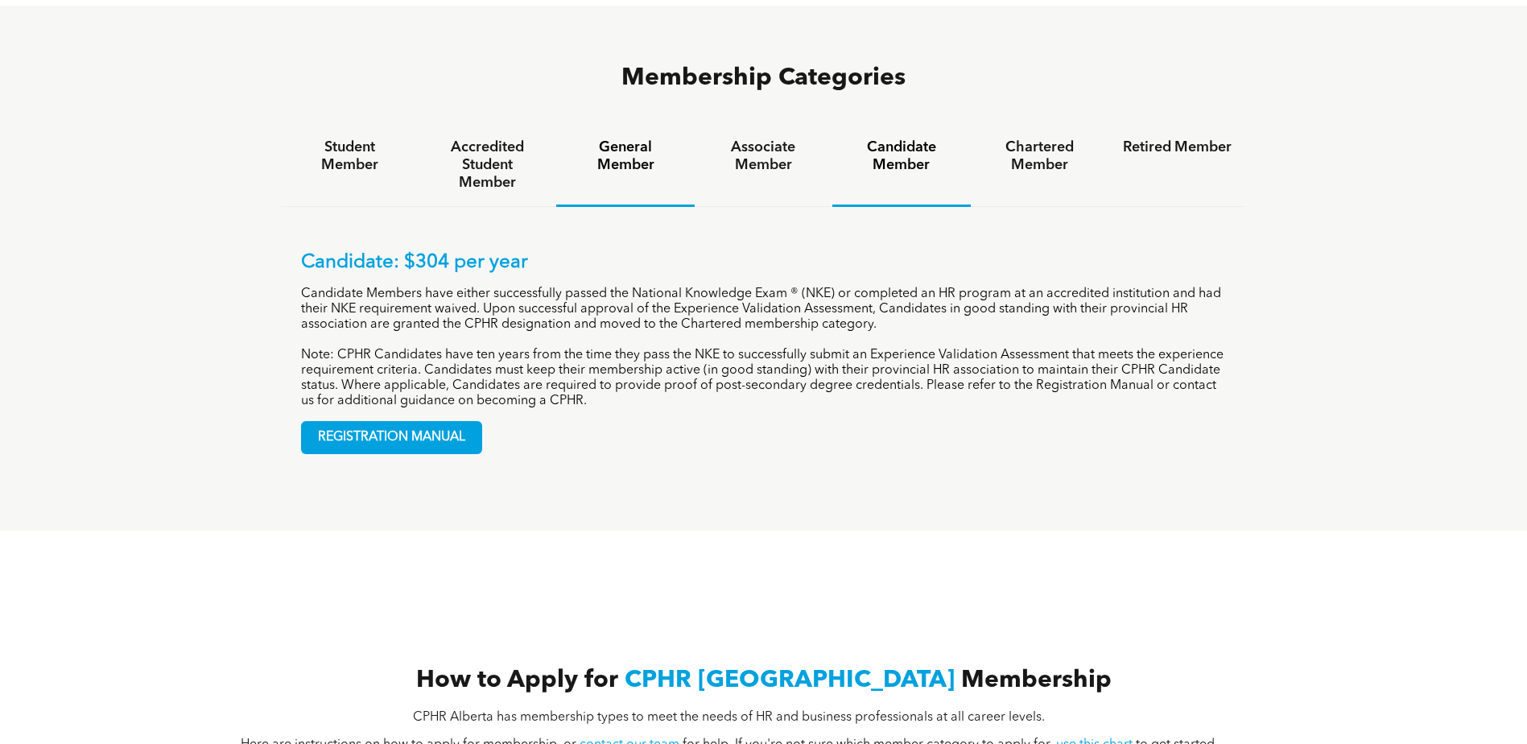
click at [626, 138] on h4 "General Member" at bounding box center [625, 155] width 109 height 35
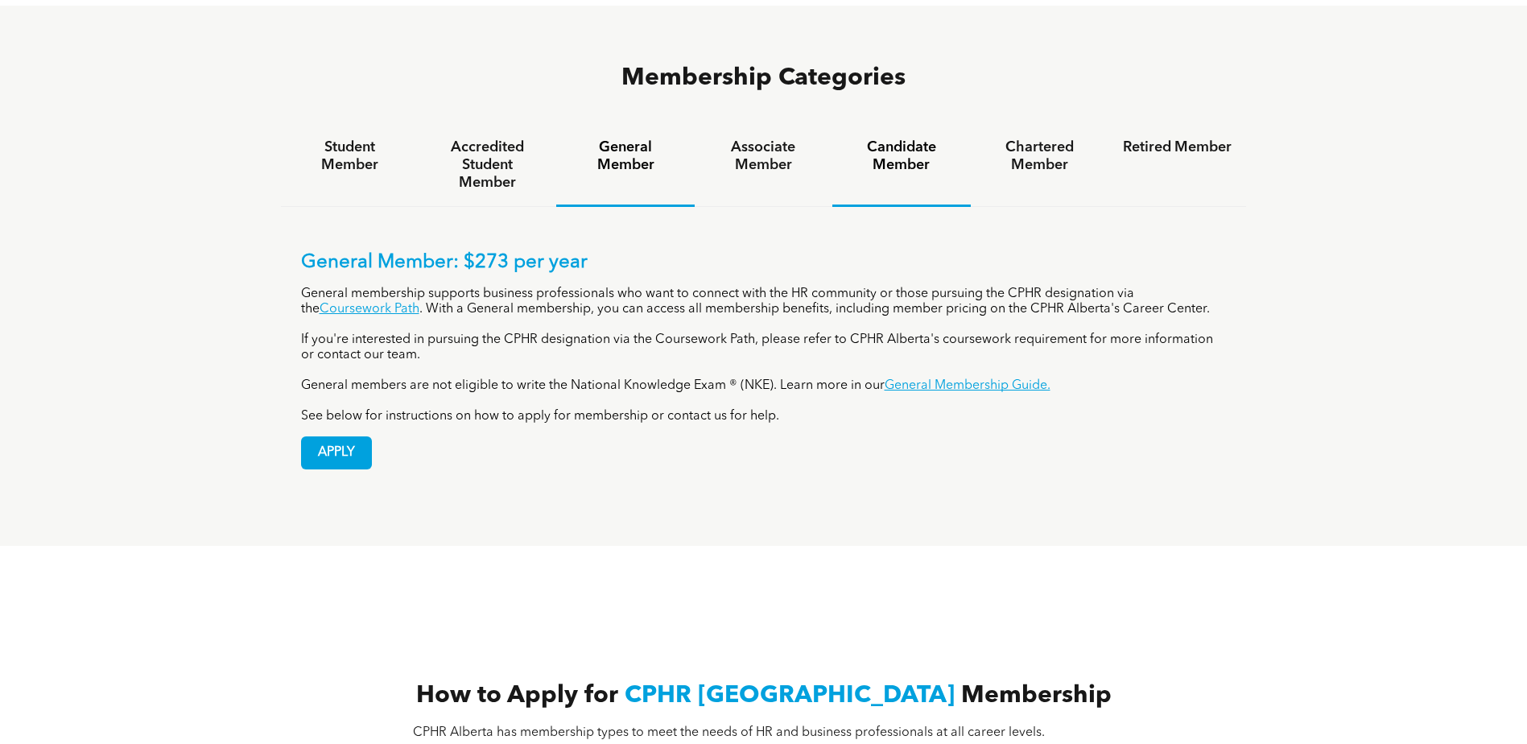
click at [911, 138] on h4 "Candidate Member" at bounding box center [901, 155] width 109 height 35
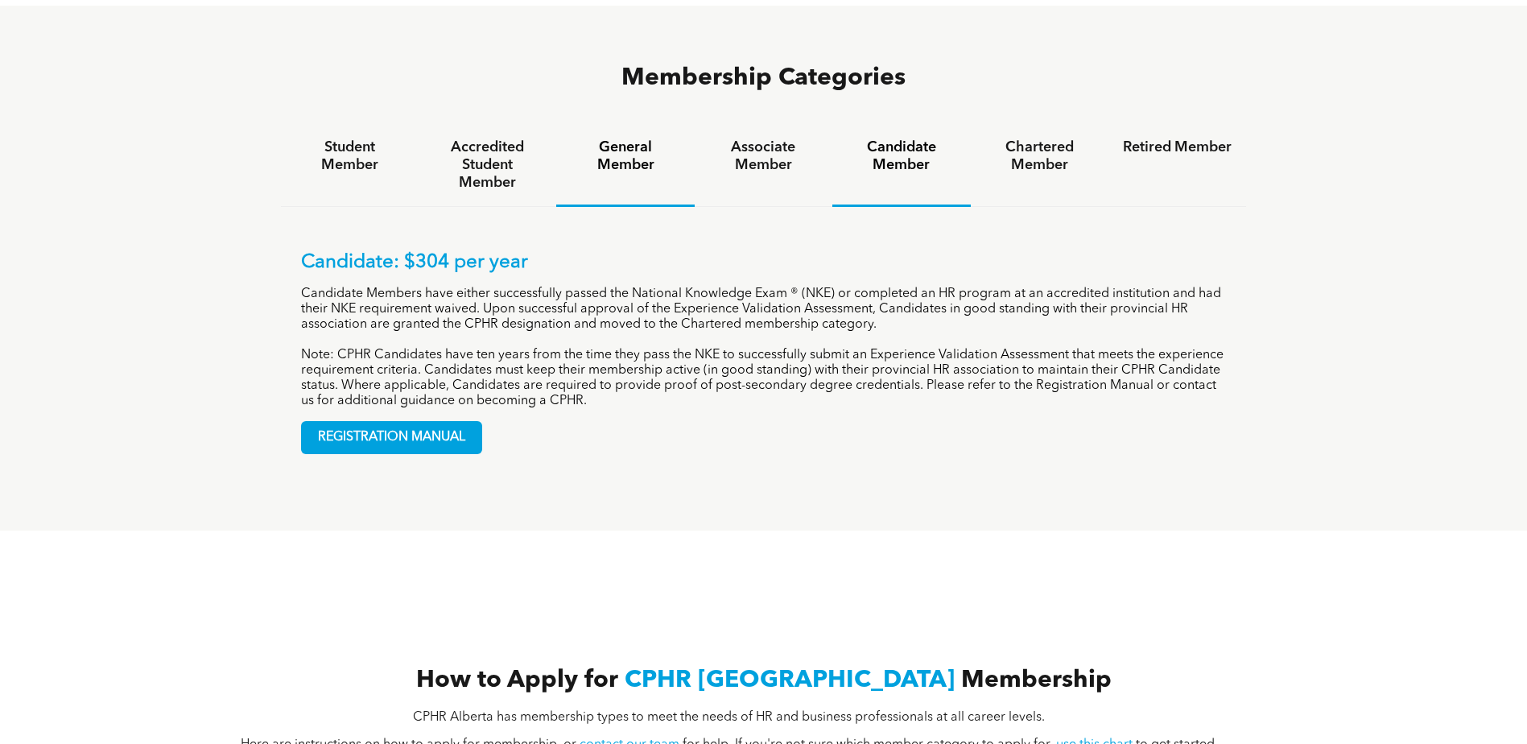
click at [625, 138] on h4 "General Member" at bounding box center [625, 155] width 109 height 35
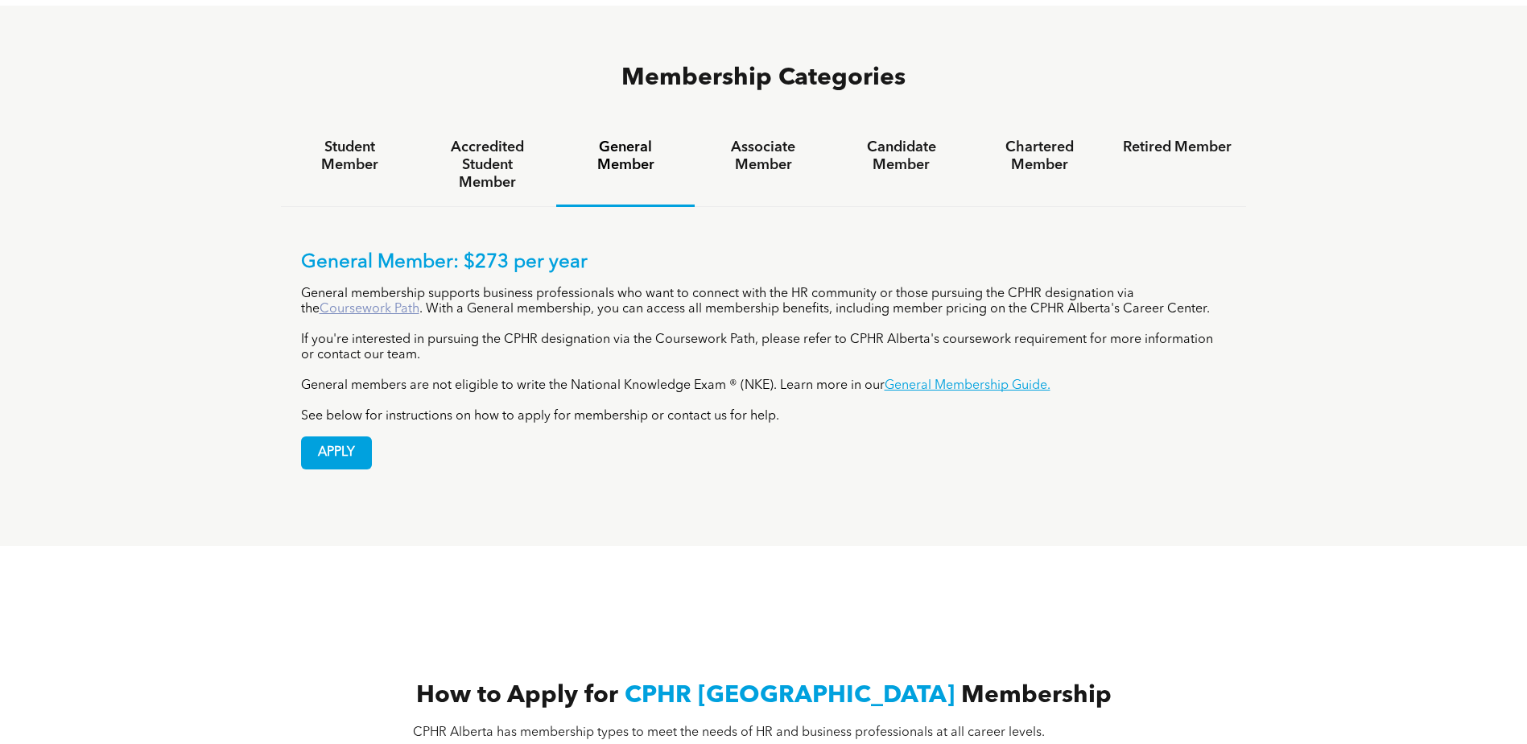
click at [334, 303] on link "Coursework Path" at bounding box center [370, 309] width 100 height 13
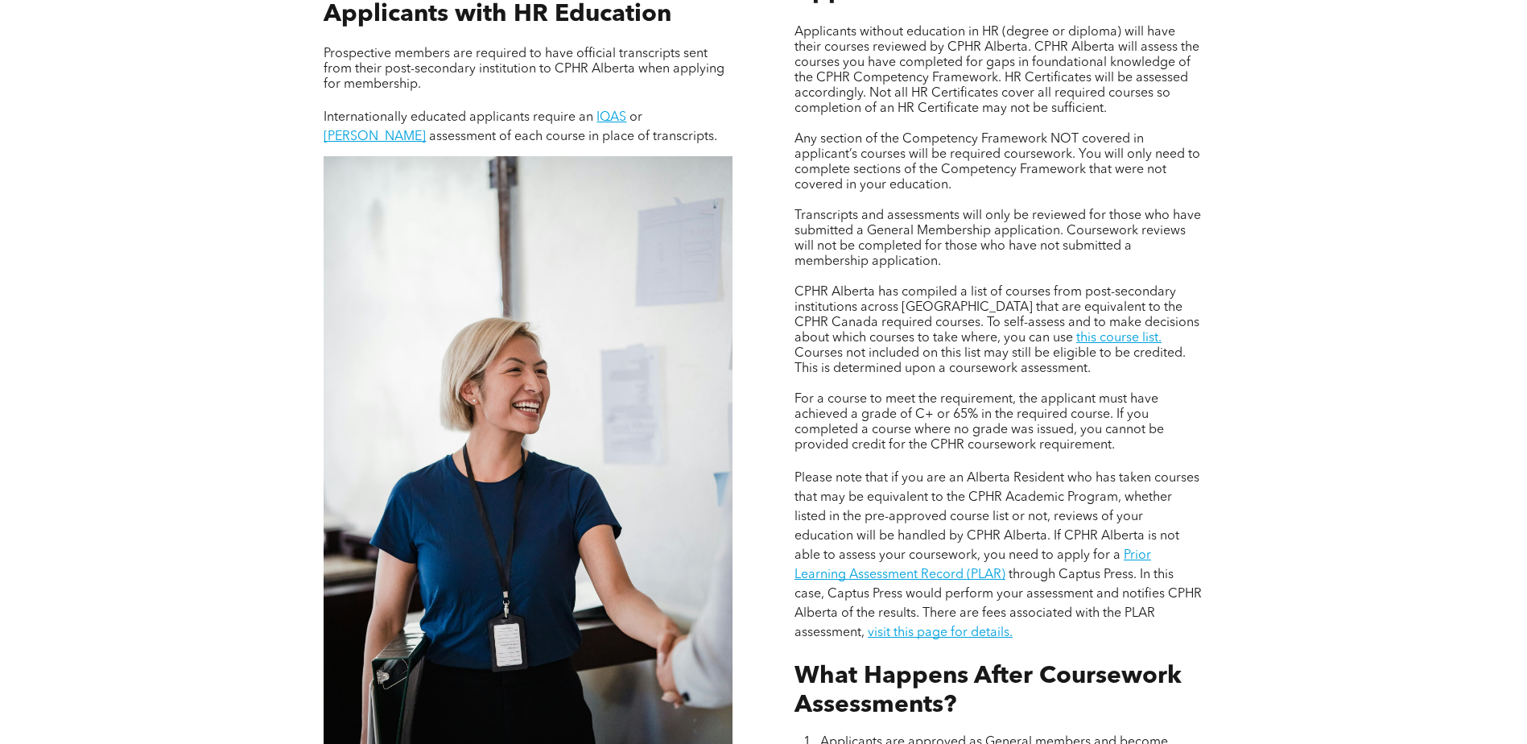
scroll to position [1288, 0]
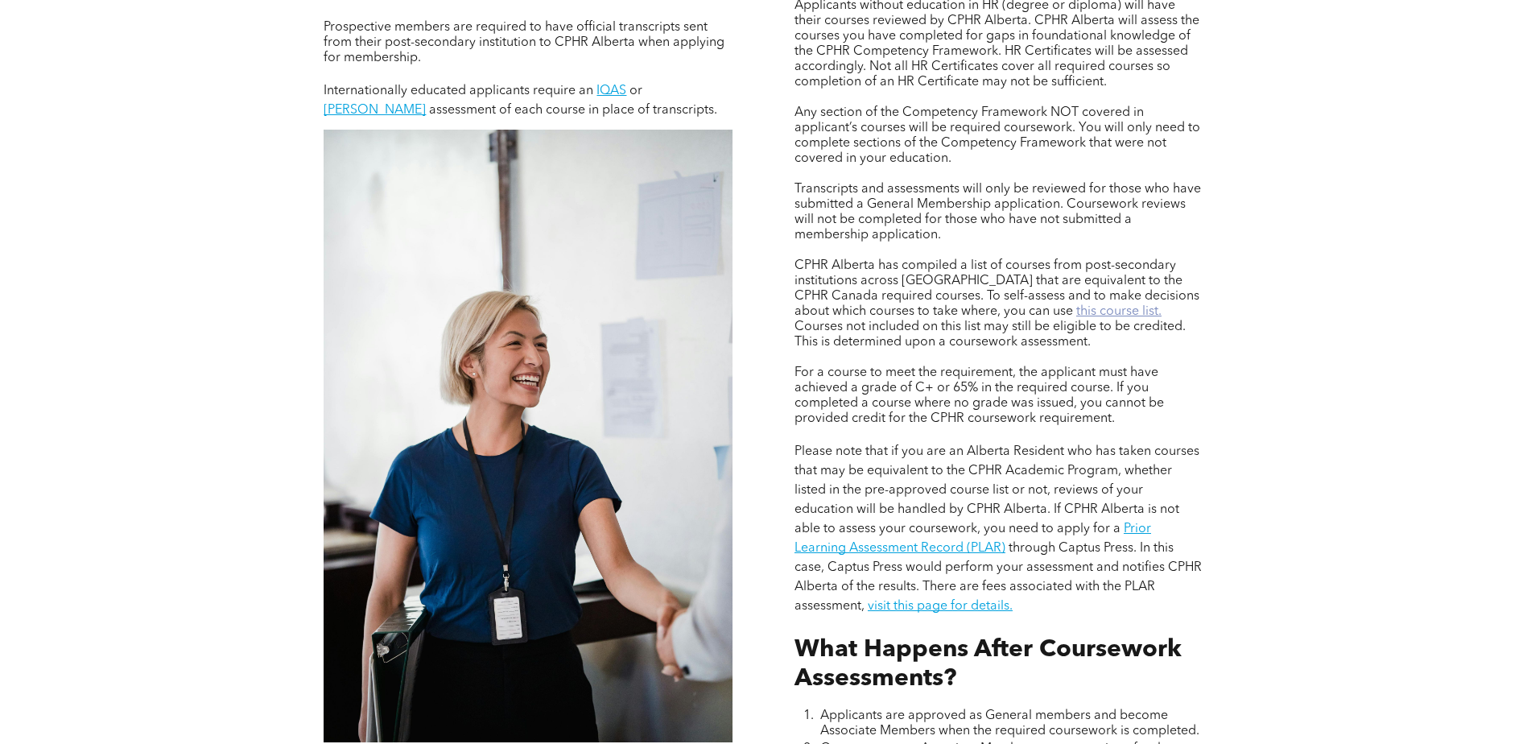
click at [1076, 306] on link "this course list." at bounding box center [1118, 311] width 85 height 13
